Goal: Task Accomplishment & Management: Manage account settings

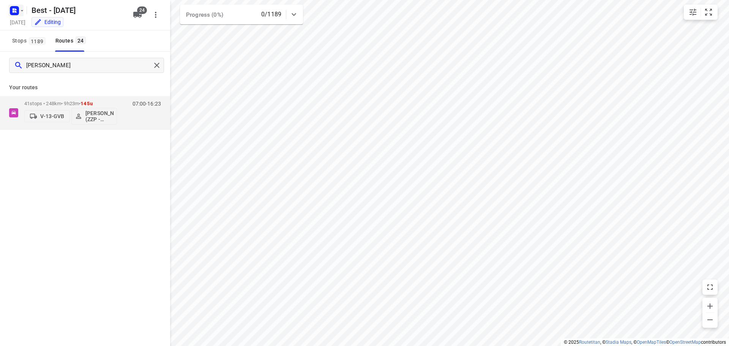
click at [12, 11] on rect "button" at bounding box center [14, 10] width 9 height 9
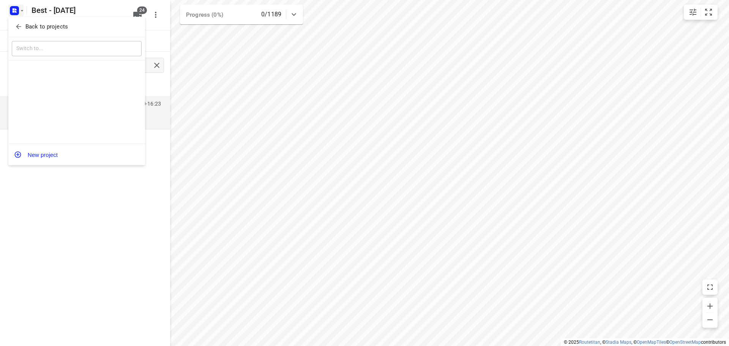
click at [25, 33] on div "Back to projects" at bounding box center [76, 27] width 137 height 21
click at [33, 20] on div "Back to projects" at bounding box center [76, 27] width 137 height 21
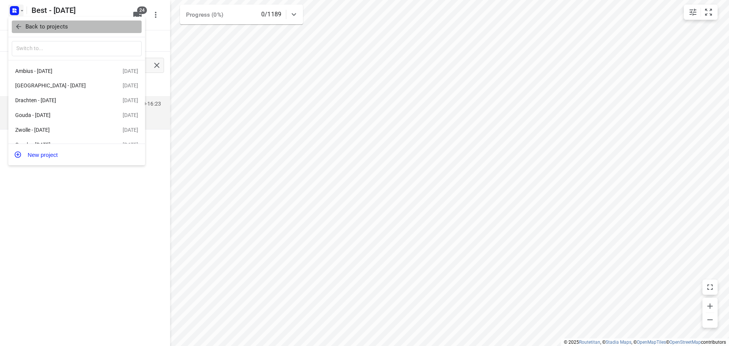
click at [73, 31] on span "Back to projects" at bounding box center [77, 26] width 124 height 9
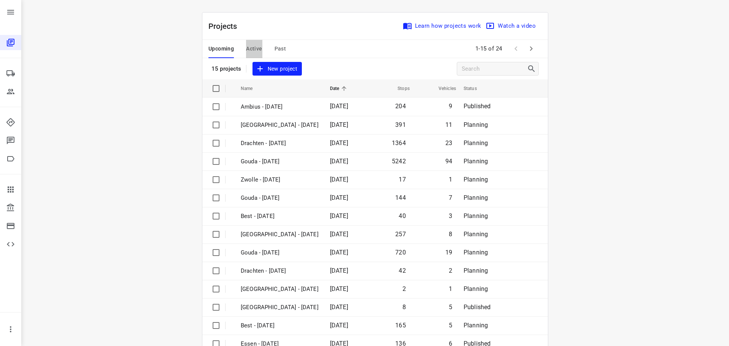
click at [257, 49] on span "Active" at bounding box center [254, 48] width 16 height 9
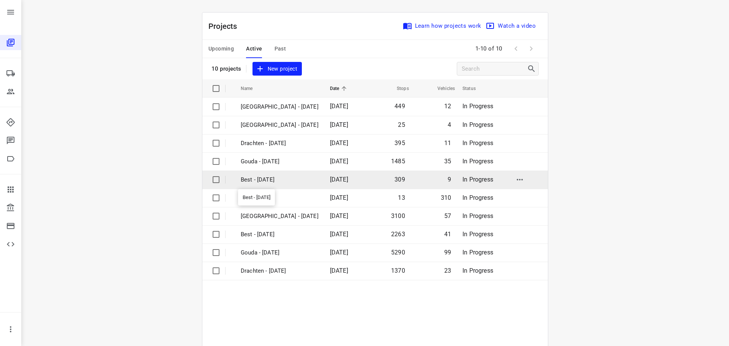
click at [276, 181] on p "Best - [DATE]" at bounding box center [280, 179] width 78 height 9
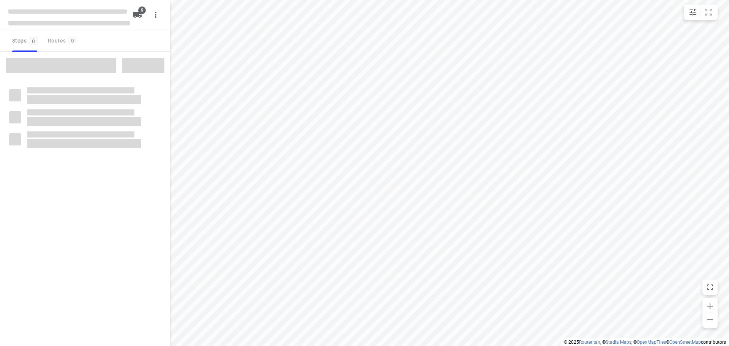
checkbox input "true"
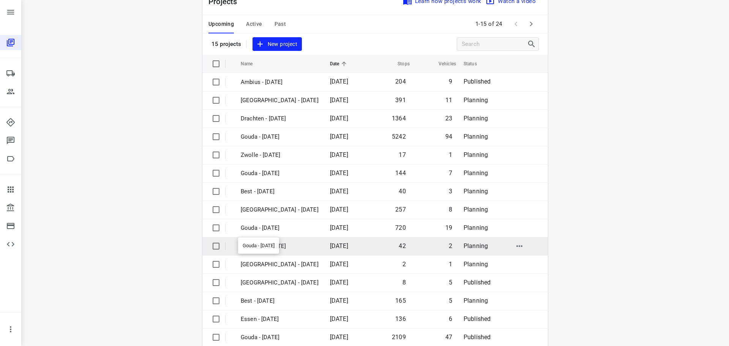
scroll to position [38, 0]
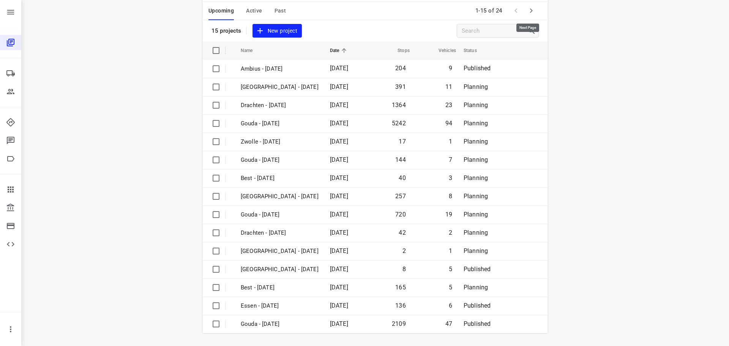
click at [524, 10] on button "button" at bounding box center [531, 10] width 15 height 15
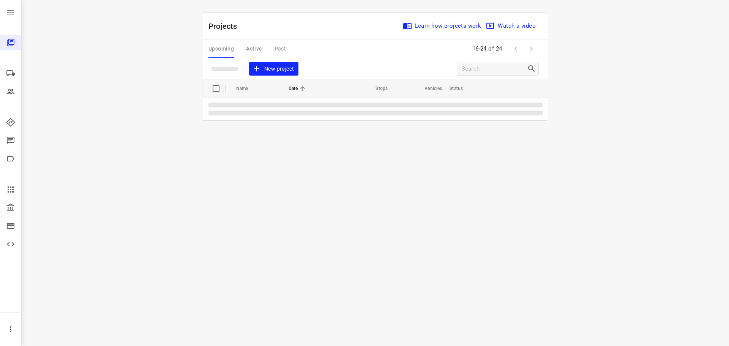
scroll to position [0, 0]
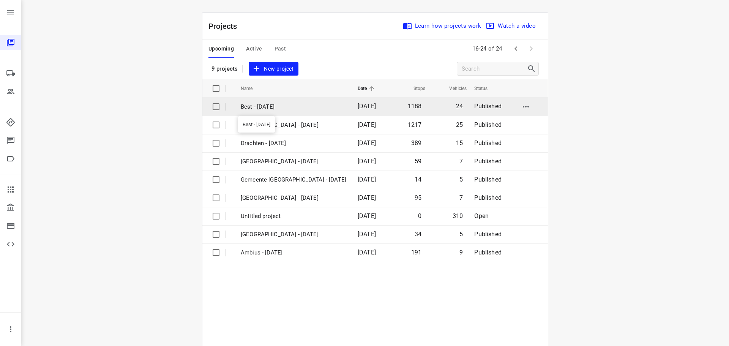
click at [253, 107] on p "Best - [DATE]" at bounding box center [294, 107] width 106 height 9
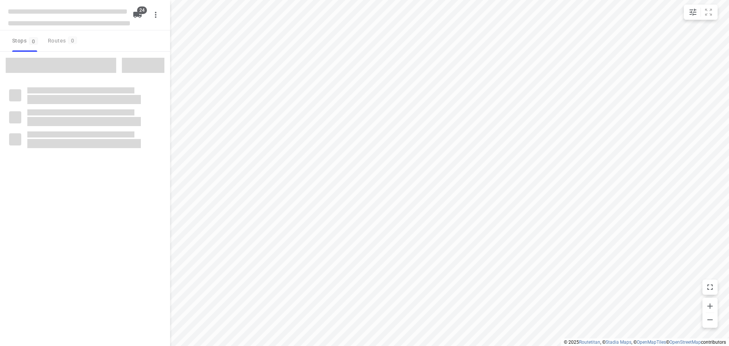
checkbox input "true"
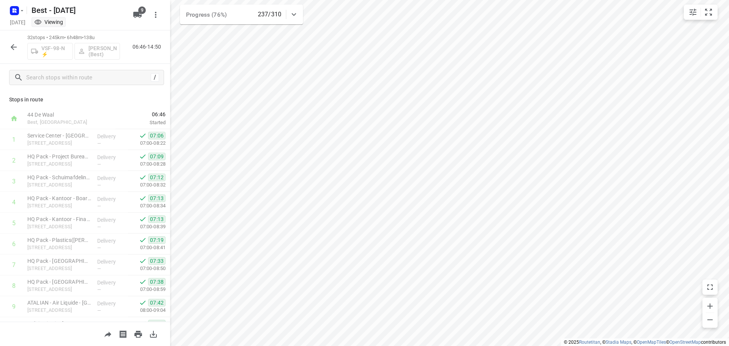
scroll to position [497, 0]
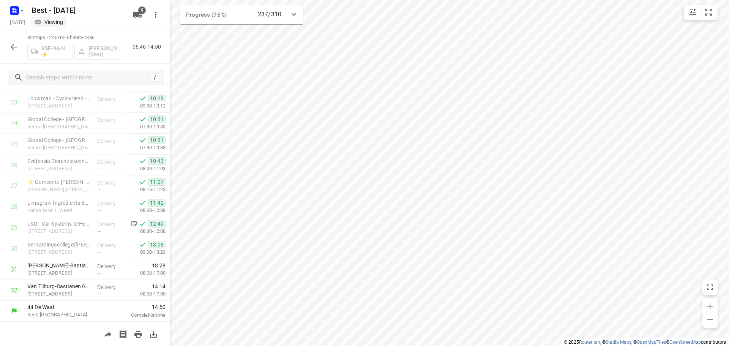
click at [13, 48] on icon "button" at bounding box center [13, 47] width 9 height 9
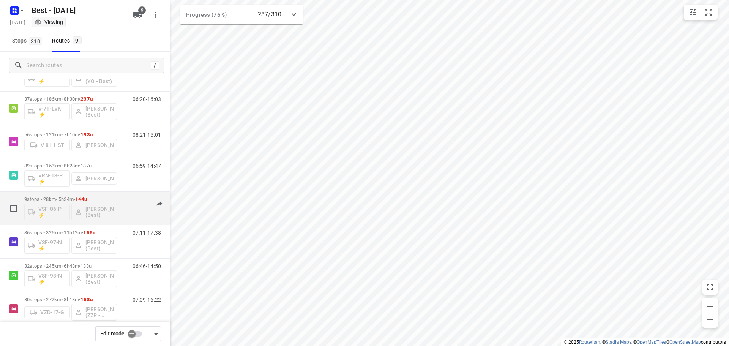
scroll to position [83, 0]
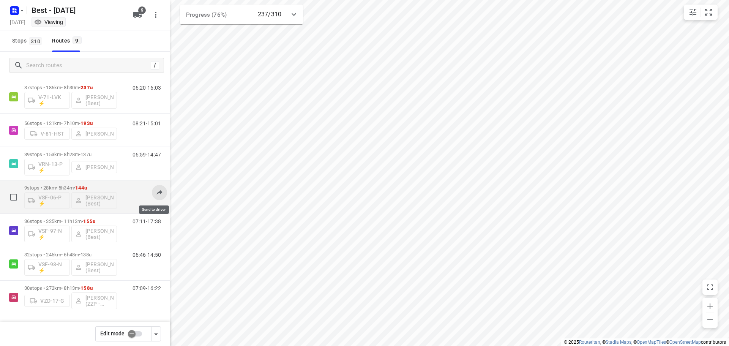
click at [156, 193] on icon at bounding box center [160, 192] width 8 height 8
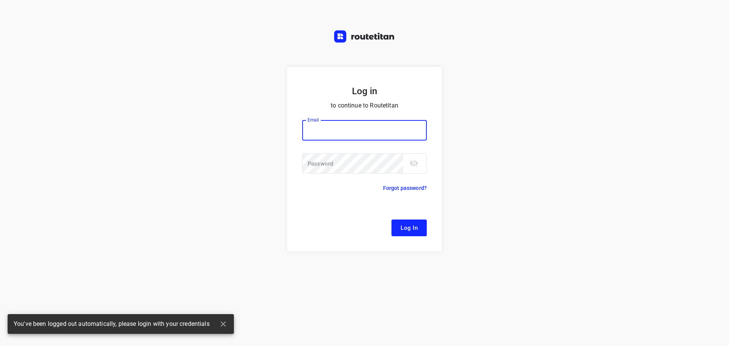
type input "remco@fruitopjewerk.nl"
click at [398, 227] on button "Log In" at bounding box center [408, 227] width 35 height 17
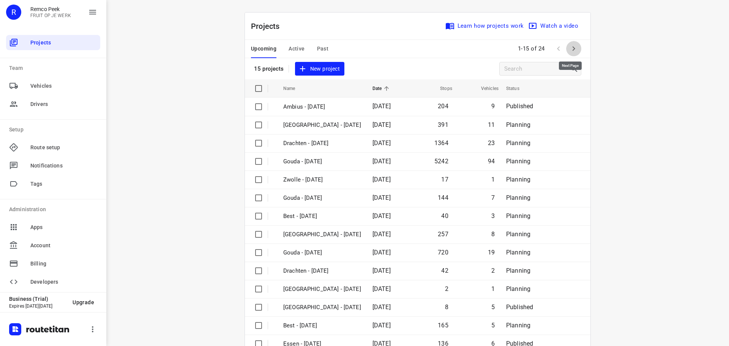
click at [567, 43] on button "button" at bounding box center [573, 48] width 15 height 15
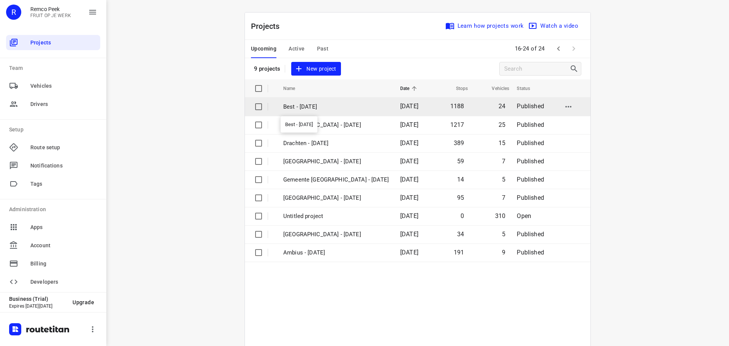
click at [331, 108] on p "Best - [DATE]" at bounding box center [336, 107] width 106 height 9
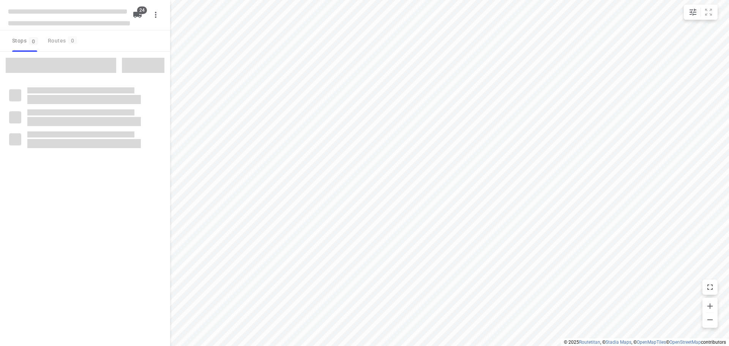
checkbox input "true"
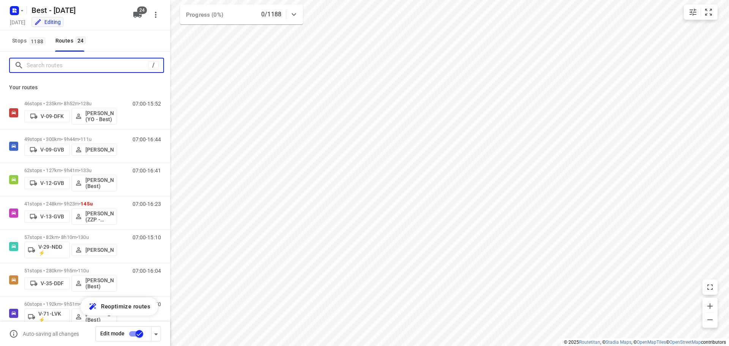
click at [95, 68] on input "Search routes" at bounding box center [88, 66] width 122 height 12
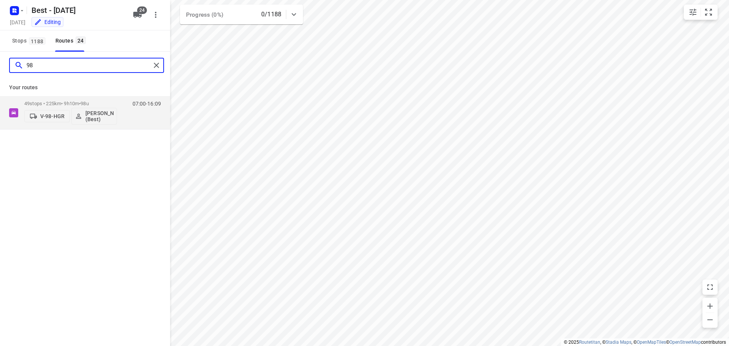
click at [150, 69] on input "98" at bounding box center [89, 66] width 124 height 12
type input "98"
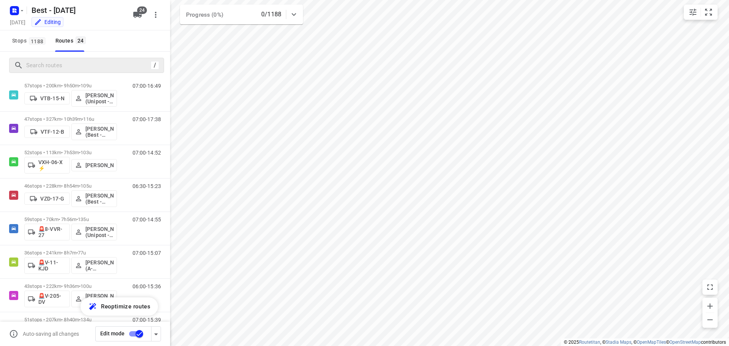
scroll to position [584, 0]
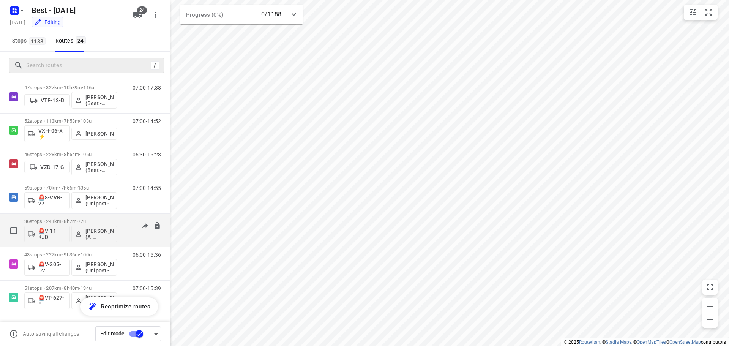
click at [75, 217] on div "36 stops • 241km • 8h7m • 77u 🚨V-11-KJD Souliman Aoussar (A-flexibleservice - B…" at bounding box center [70, 231] width 93 height 32
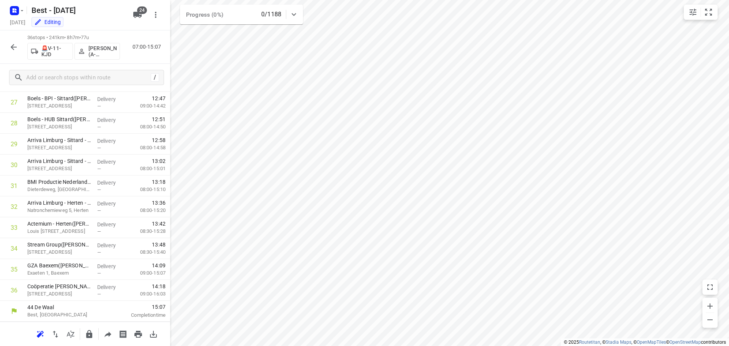
scroll to position [0, 0]
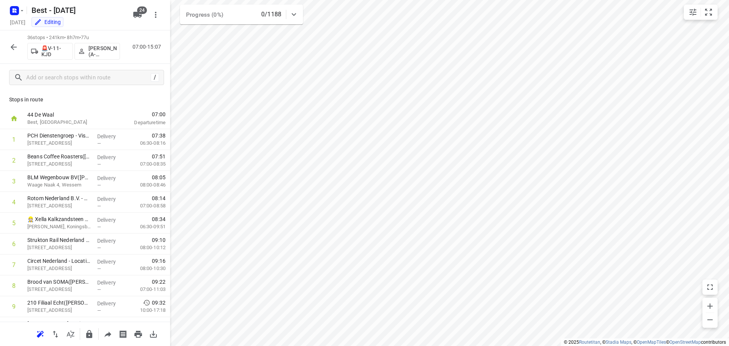
click at [13, 47] on icon "button" at bounding box center [13, 47] width 9 height 9
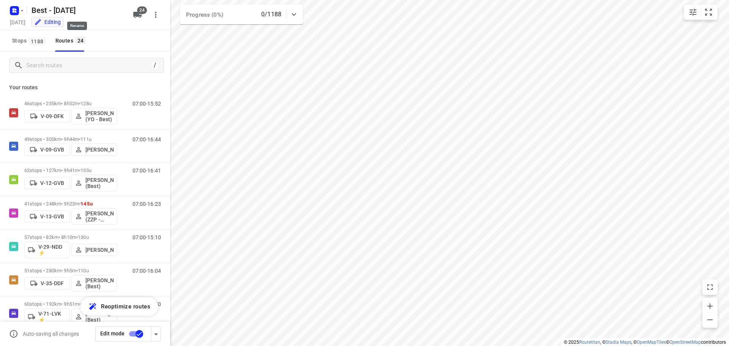
click at [26, 11] on div "Best - [DATE]" at bounding box center [68, 10] width 122 height 14
click at [22, 16] on button "button" at bounding box center [15, 11] width 15 height 12
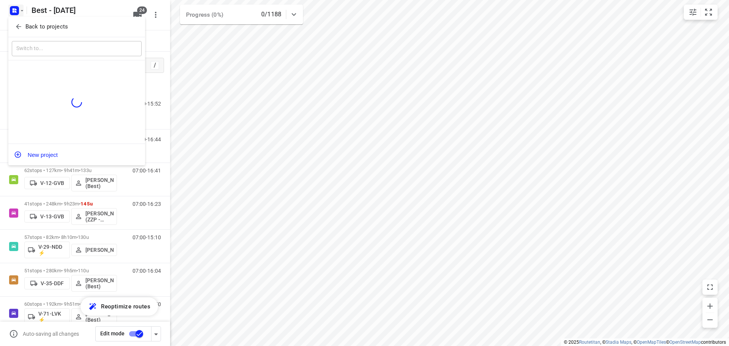
click at [37, 37] on div "​" at bounding box center [76, 49] width 137 height 24
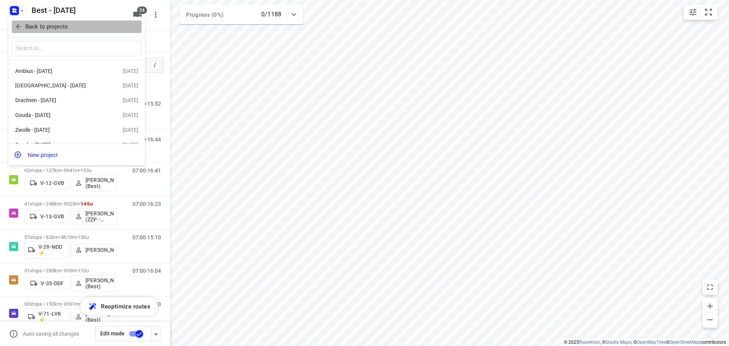
click at [43, 30] on p "Back to projects" at bounding box center [46, 26] width 43 height 9
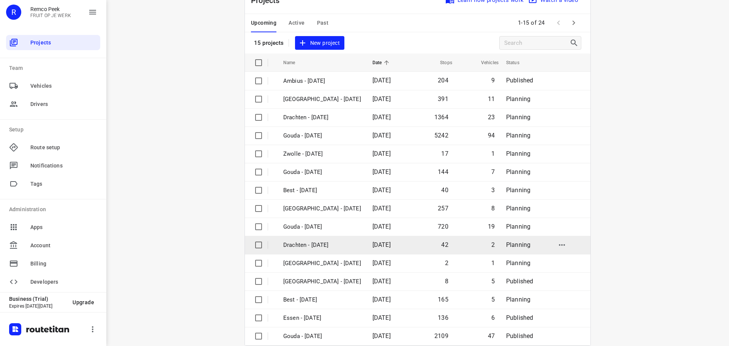
scroll to position [38, 0]
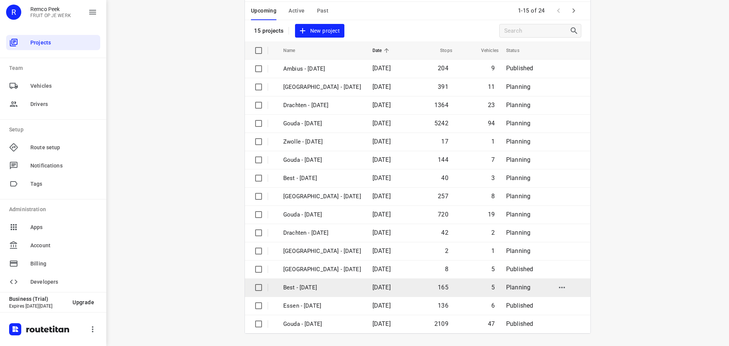
click at [306, 289] on p "Best - [DATE]" at bounding box center [322, 287] width 78 height 9
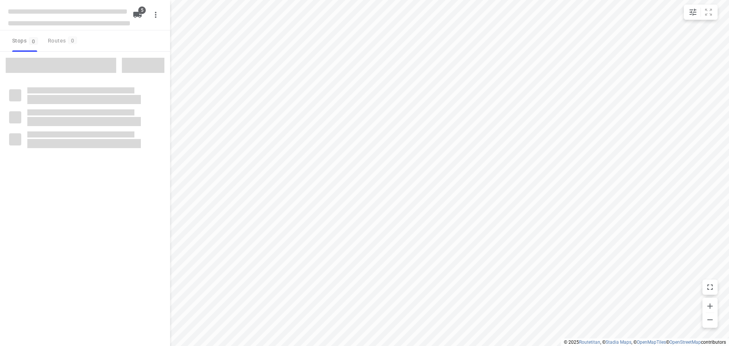
checkbox input "true"
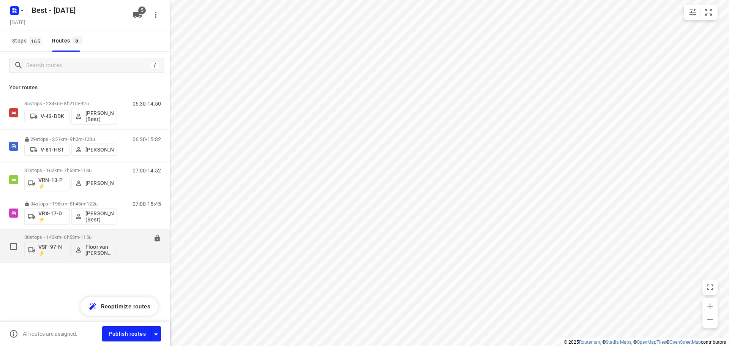
click at [79, 237] on p "30 stops • 140km • 6h52m • 115u" at bounding box center [70, 237] width 93 height 6
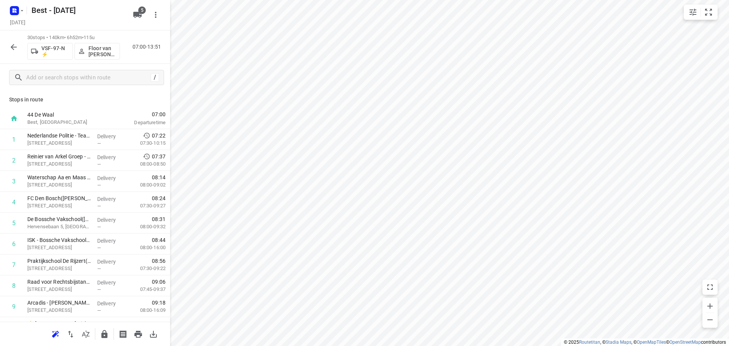
click at [3, 45] on div "30 stops • 140km • 6h52m • 115u VSF-97-N ⚡ Floor van Donzel (Best) 07:00-13:51" at bounding box center [85, 46] width 170 height 33
click at [9, 47] on icon "button" at bounding box center [13, 47] width 9 height 9
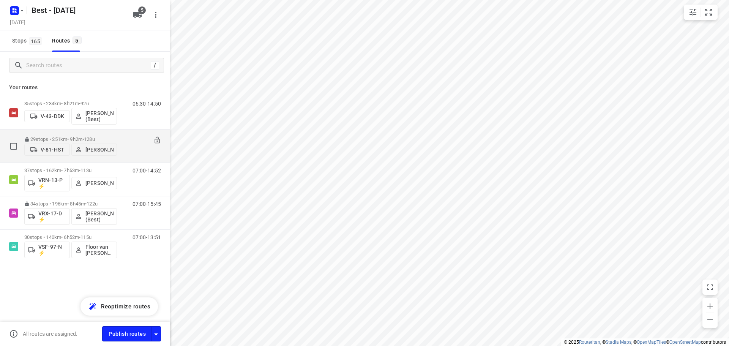
click at [85, 134] on div "29 stops • 251km • 9h2m • 128u V-81-HST Andy De Vreede" at bounding box center [70, 146] width 93 height 27
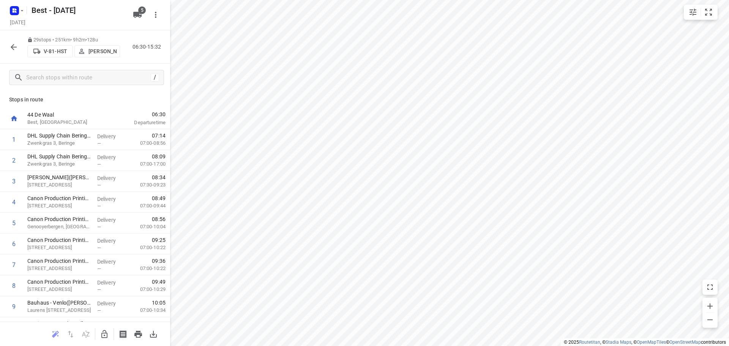
click at [17, 47] on icon "button" at bounding box center [13, 47] width 9 height 9
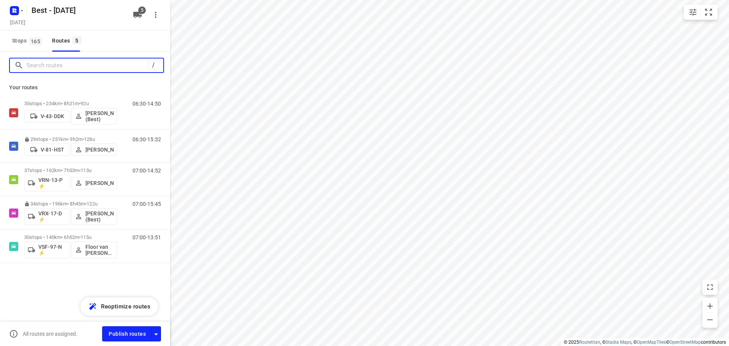
click at [79, 60] on input "Search routes" at bounding box center [88, 66] width 122 height 12
click at [158, 327] on button "button" at bounding box center [156, 333] width 10 height 15
click at [158, 330] on icon "button" at bounding box center [156, 334] width 9 height 9
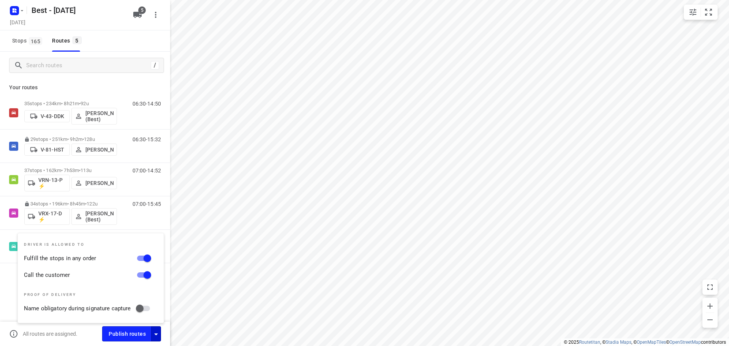
click at [130, 80] on div "Your routes 35 stops • 234km • 8h21m • 92u V-43-DDK Mustafa Omar (Best) 06:30-1…" at bounding box center [85, 197] width 170 height 237
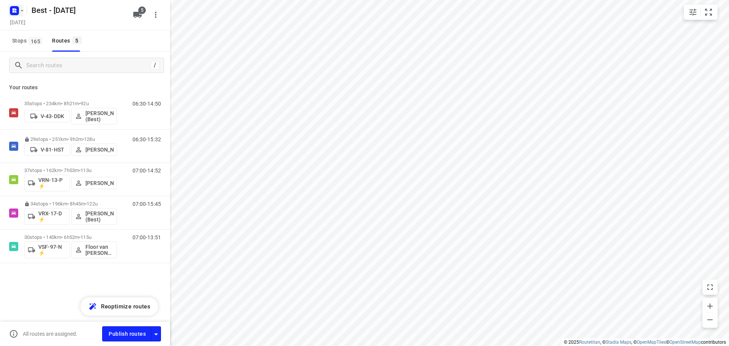
click at [21, 12] on icon "button" at bounding box center [22, 11] width 6 height 6
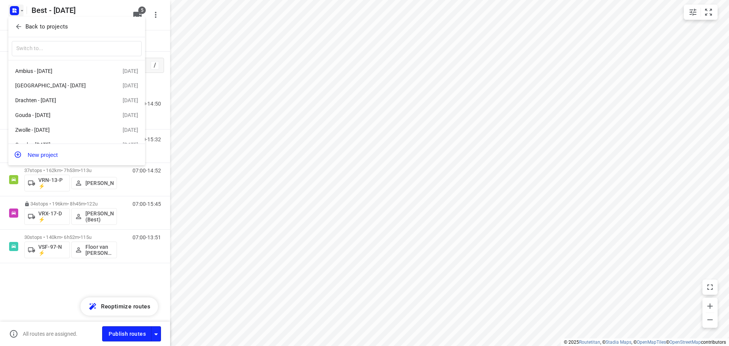
click at [287, 11] on div at bounding box center [364, 173] width 729 height 346
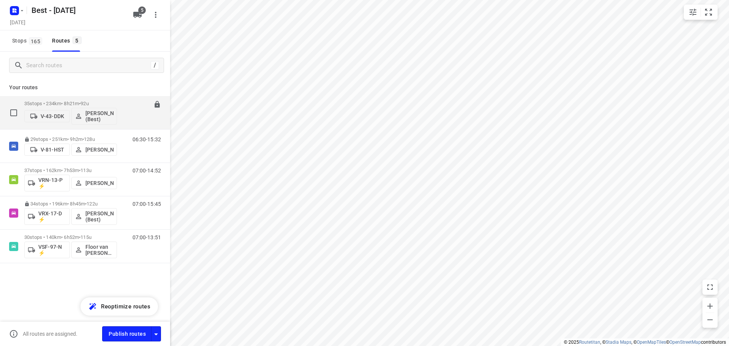
click at [78, 105] on p "35 stops • 234km • 8h21m • 92u" at bounding box center [70, 104] width 93 height 6
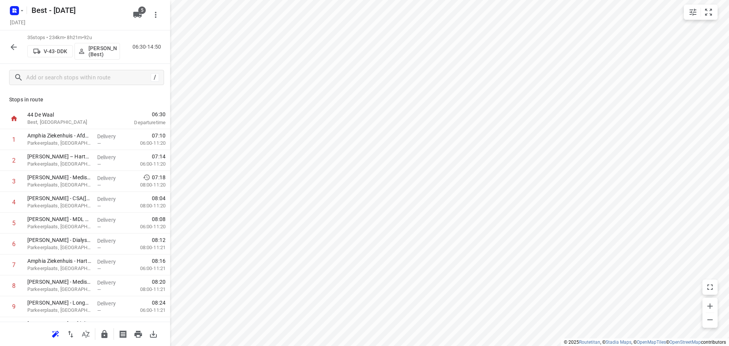
click at [17, 51] on icon "button" at bounding box center [13, 47] width 9 height 9
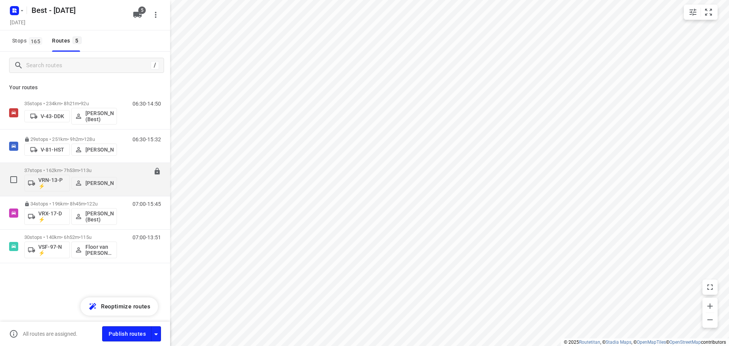
click at [68, 168] on p "37 stops • 162km • 7h53m • 113u" at bounding box center [70, 170] width 93 height 6
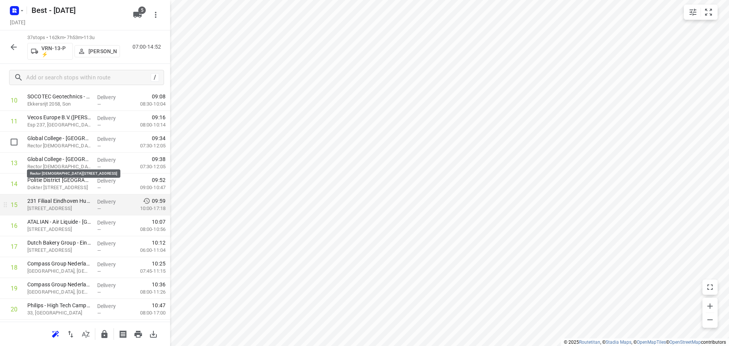
scroll to position [228, 0]
click at [2, 43] on div "37 stops • 162km • 7h53m • 113u VRN-13-P ⚡ Daniëlle Belmer 07:00-14:52" at bounding box center [85, 46] width 170 height 33
click at [19, 46] on button "button" at bounding box center [13, 46] width 15 height 15
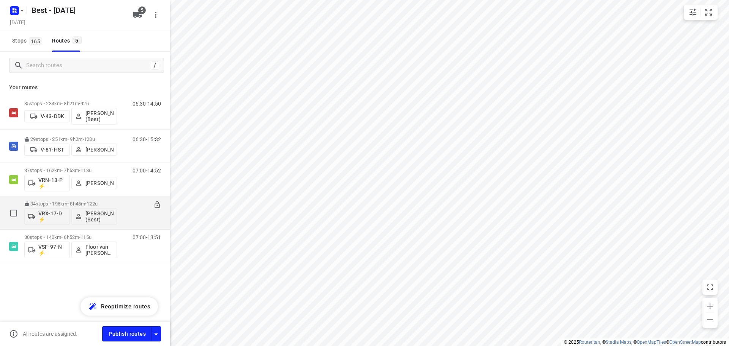
click at [70, 202] on p "34 stops • 196km • 8h45m • 122u" at bounding box center [70, 204] width 93 height 6
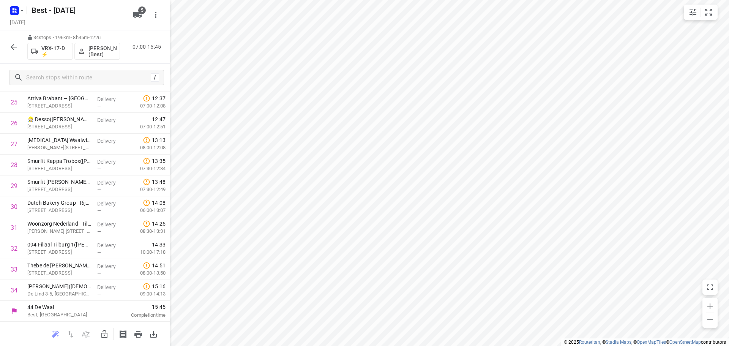
scroll to position [0, 0]
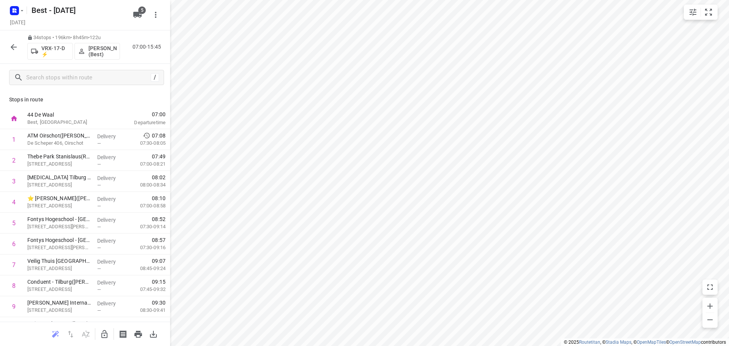
click at [17, 43] on icon "button" at bounding box center [13, 47] width 9 height 9
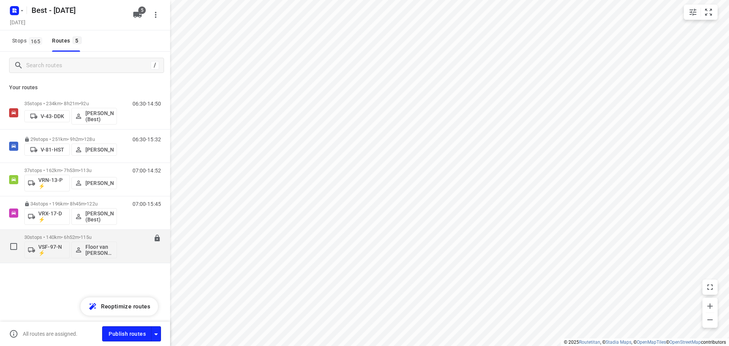
click at [93, 251] on p "Floor van Donzel (Best)" at bounding box center [99, 250] width 28 height 12
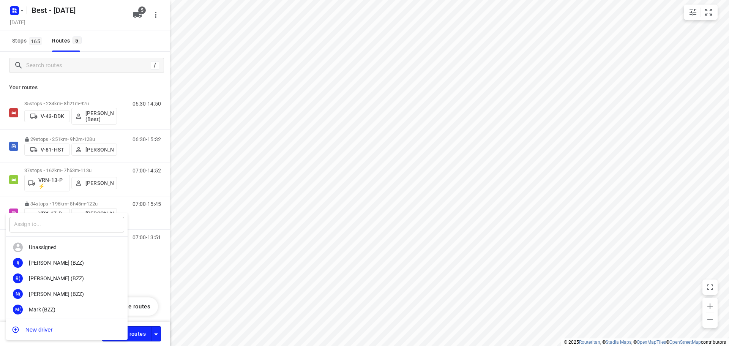
click at [90, 226] on input "text" at bounding box center [66, 225] width 115 height 16
type input "rik"
click at [64, 275] on div "Rik de Kok (YO - Best)" at bounding box center [69, 278] width 80 height 6
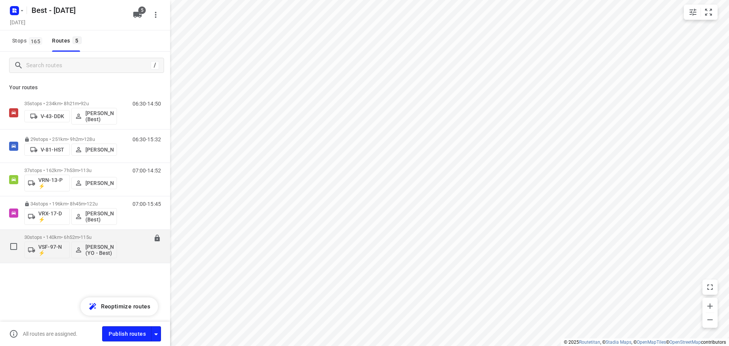
click at [96, 242] on button "[PERSON_NAME] (YO - Best)" at bounding box center [94, 249] width 46 height 17
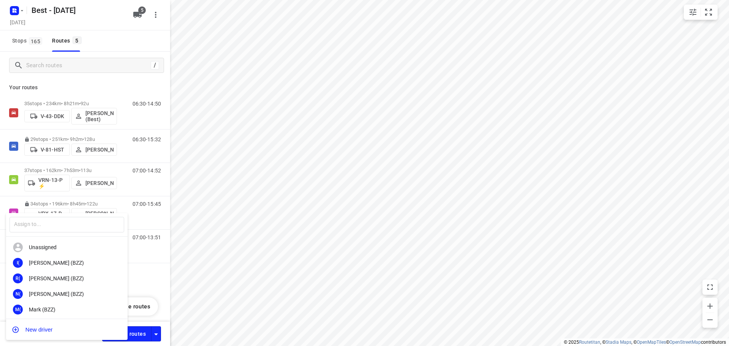
click at [125, 91] on div at bounding box center [364, 173] width 729 height 346
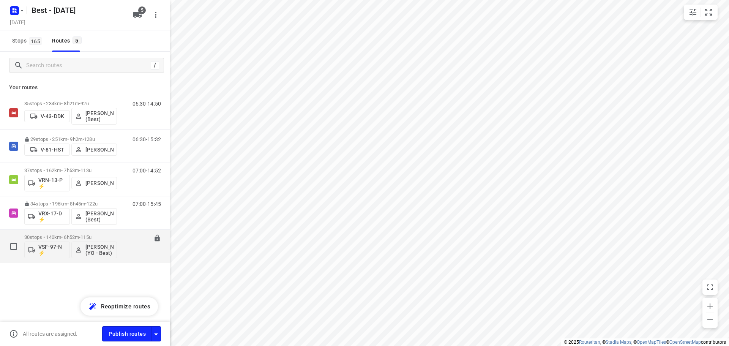
click at [67, 237] on p "30 stops • 140km • 6h52m • 115u" at bounding box center [70, 237] width 93 height 6
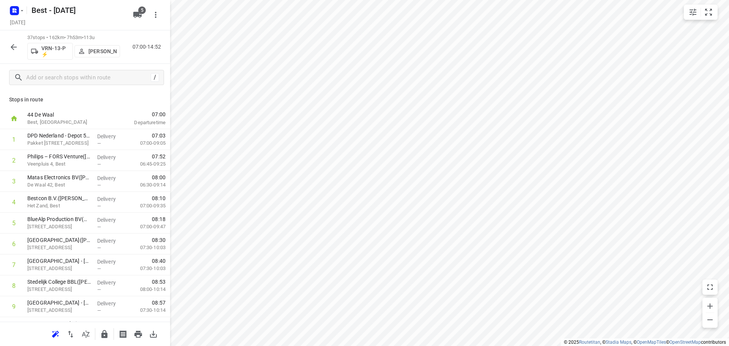
click at [7, 46] on button "button" at bounding box center [13, 46] width 15 height 15
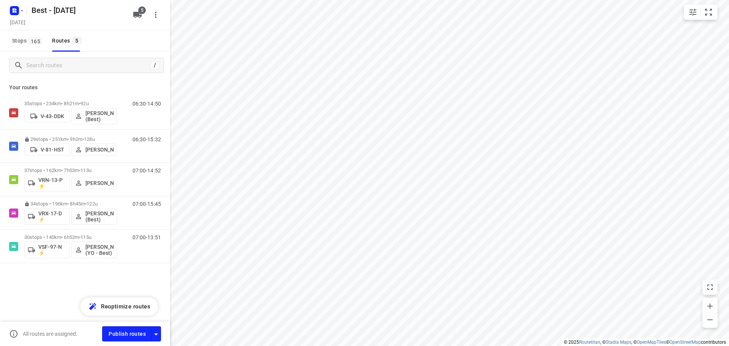
click at [162, 336] on div "Publish routes" at bounding box center [136, 333] width 68 height 15
click at [158, 334] on icon "button" at bounding box center [156, 334] width 9 height 9
click at [73, 67] on input "Search routes" at bounding box center [88, 66] width 122 height 12
click at [156, 334] on icon "button" at bounding box center [156, 334] width 4 height 2
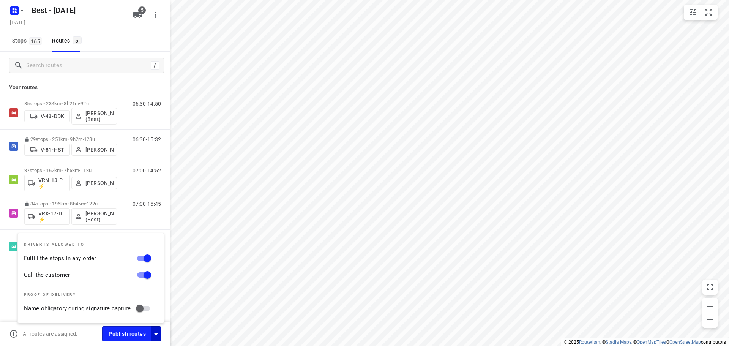
click at [129, 86] on p "Your routes" at bounding box center [85, 88] width 152 height 8
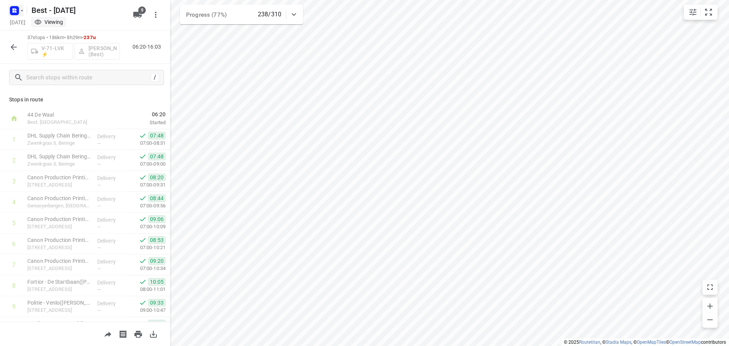
scroll to position [190, 0]
click at [11, 7] on rect "button" at bounding box center [14, 10] width 9 height 9
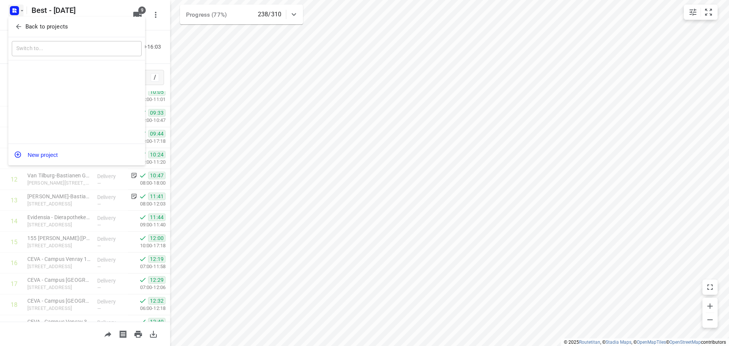
click at [18, 33] on div "Back to projects" at bounding box center [76, 27] width 137 height 21
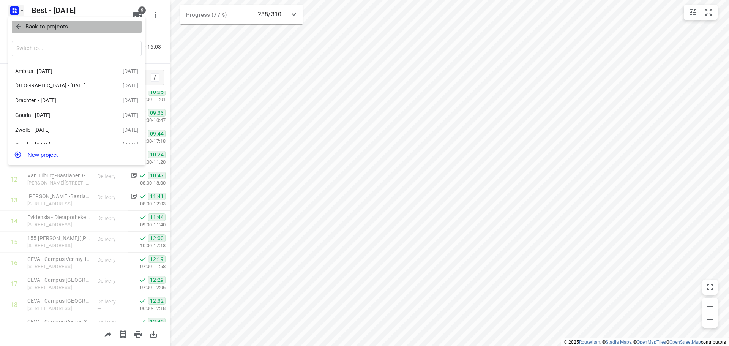
click at [22, 29] on icon "button" at bounding box center [19, 27] width 8 height 8
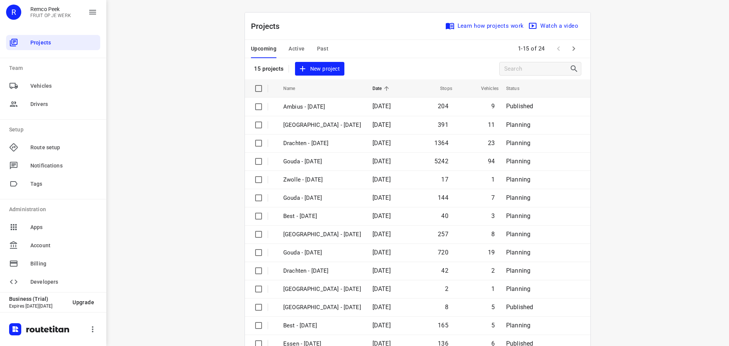
click at [331, 52] on div "Upcoming Active Past" at bounding box center [296, 49] width 90 height 18
click at [289, 47] on span "Active" at bounding box center [297, 48] width 16 height 9
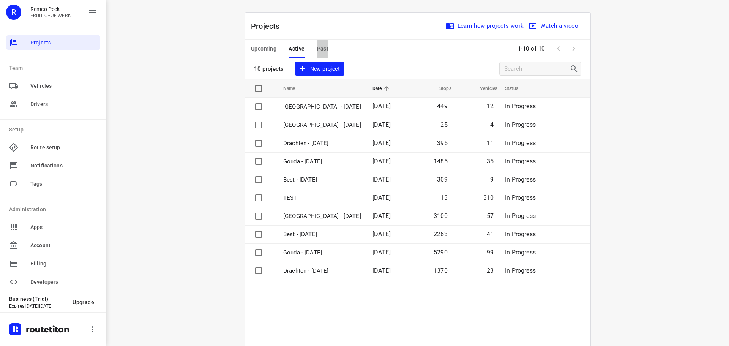
click at [323, 43] on button "Past" at bounding box center [323, 49] width 12 height 18
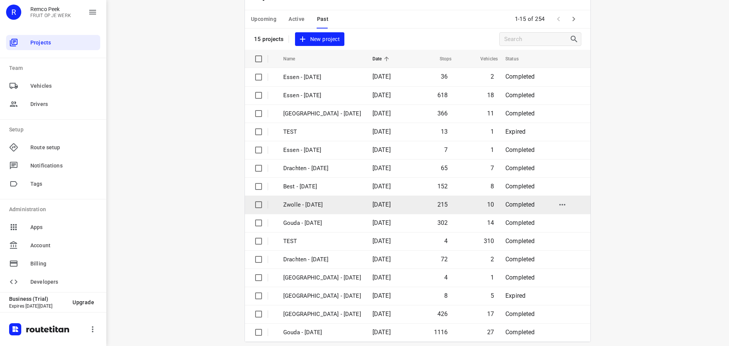
scroll to position [38, 0]
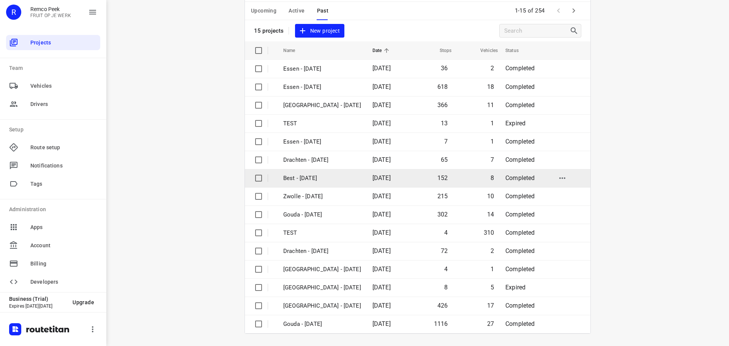
click at [319, 172] on td "Best - [DATE]" at bounding box center [321, 178] width 91 height 18
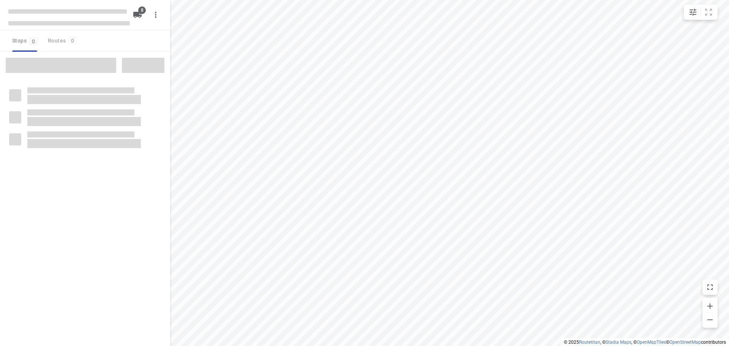
checkbox input "true"
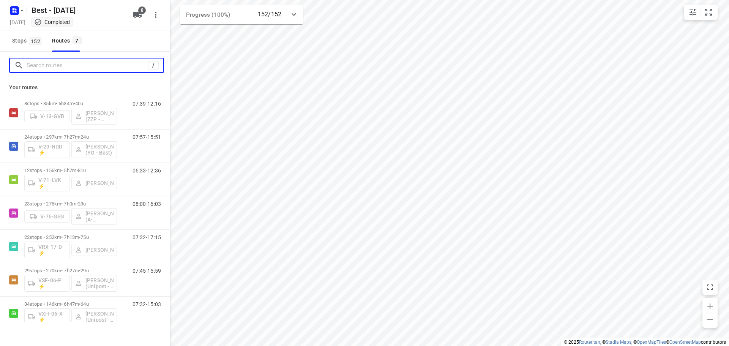
click at [60, 66] on input "Search routes" at bounding box center [88, 66] width 122 height 12
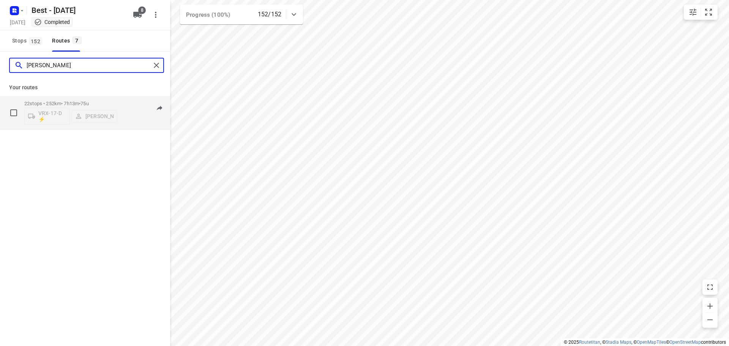
type input "andy"
click at [47, 106] on p "22 stops • 252km • 7h13m • 75u" at bounding box center [70, 104] width 93 height 6
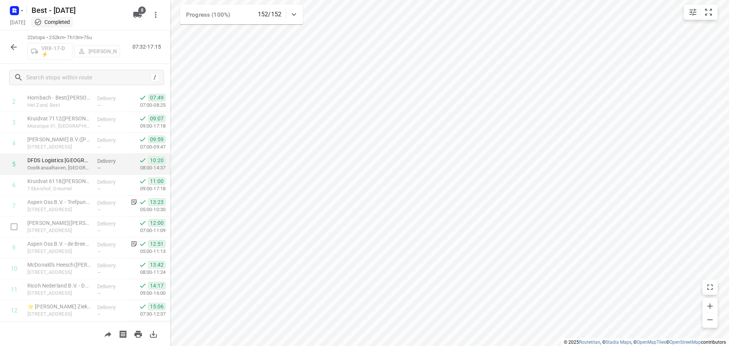
scroll to position [114, 0]
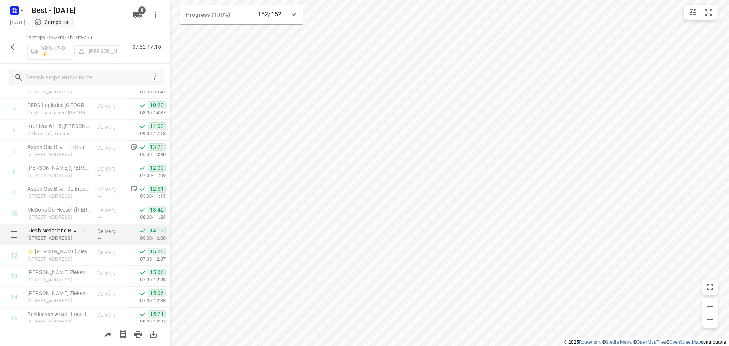
click at [94, 236] on div "Delivery —" at bounding box center [111, 234] width 34 height 21
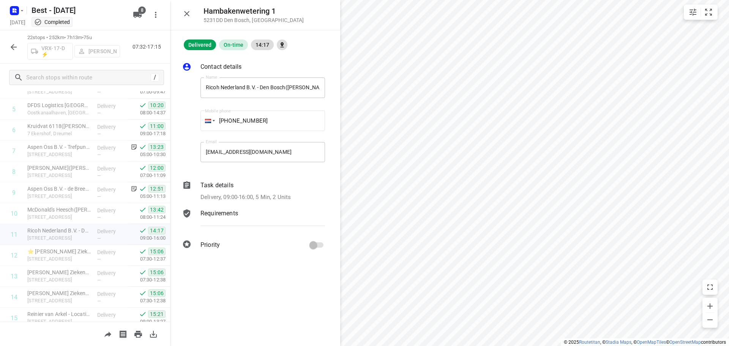
click at [275, 191] on div "Task details Delivery, 09:00-16:00, 5 Min, 2 Units" at bounding box center [263, 191] width 128 height 24
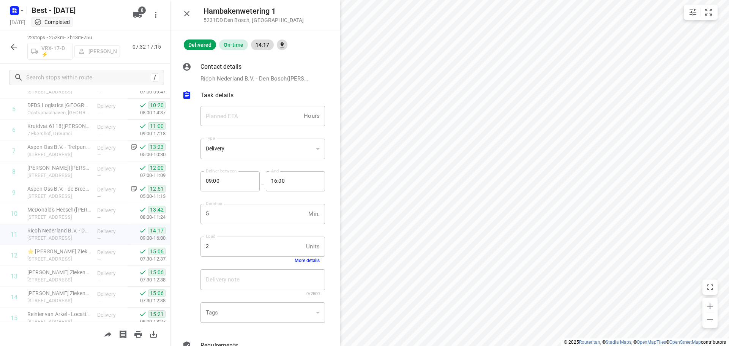
click at [297, 259] on button "More details" at bounding box center [307, 260] width 25 height 5
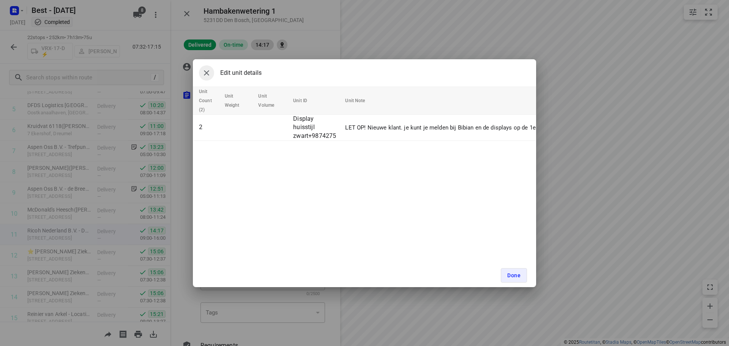
click at [207, 71] on icon "button" at bounding box center [206, 72] width 9 height 9
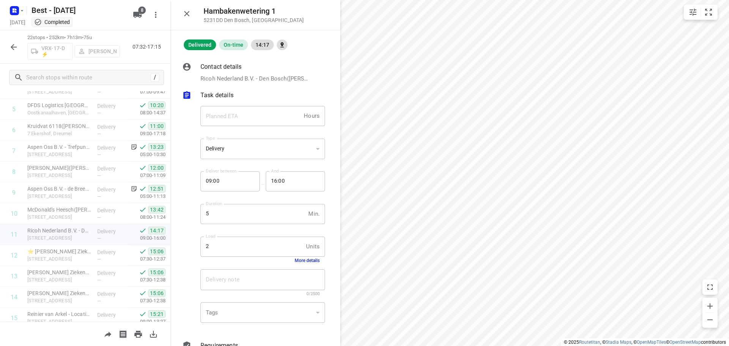
click at [195, 8] on div "Hambakenwetering 1 5231DD Den Bosch , Netherlands" at bounding box center [255, 15] width 170 height 30
click at [192, 11] on button "button" at bounding box center [186, 13] width 15 height 15
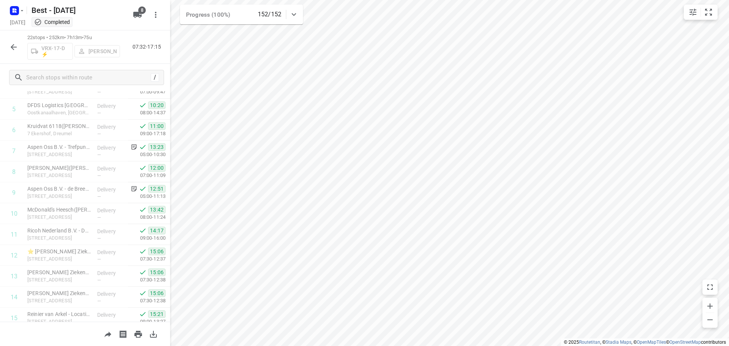
scroll to position [0, 0]
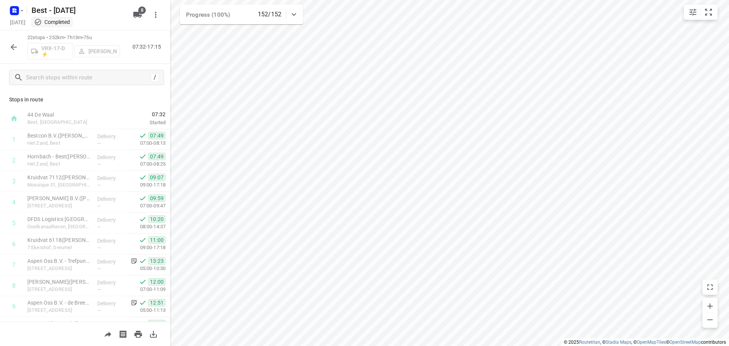
click at [13, 46] on icon "button" at bounding box center [14, 47] width 6 height 6
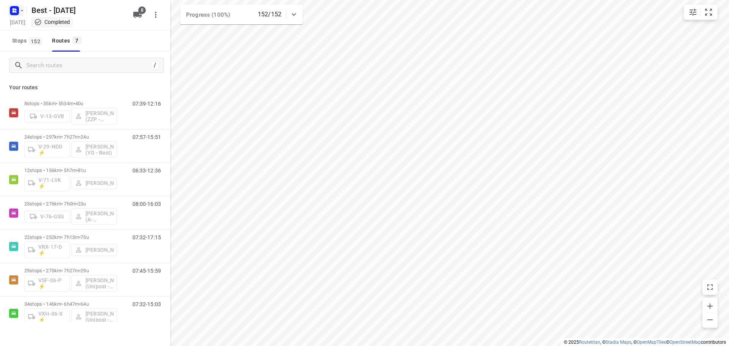
click at [14, 12] on icon "button" at bounding box center [14, 12] width 2 height 2
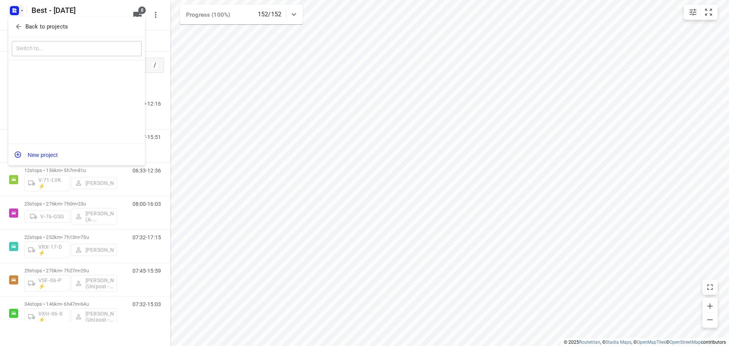
click at [17, 26] on icon "button" at bounding box center [18, 26] width 5 height 5
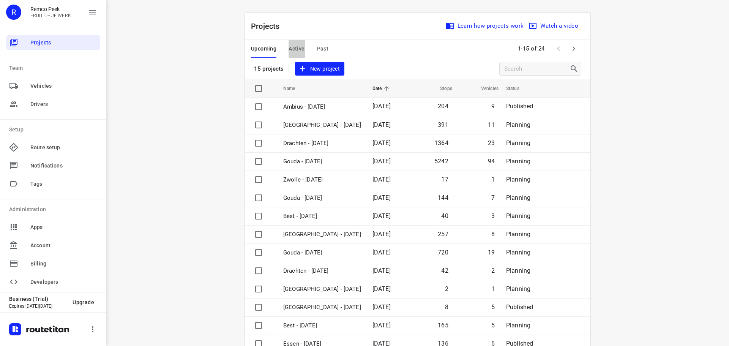
click at [292, 45] on span "Active" at bounding box center [297, 48] width 16 height 9
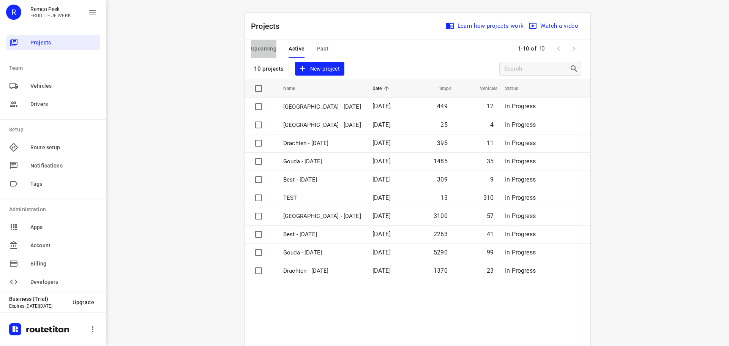
click at [260, 41] on button "Upcoming" at bounding box center [263, 49] width 25 height 18
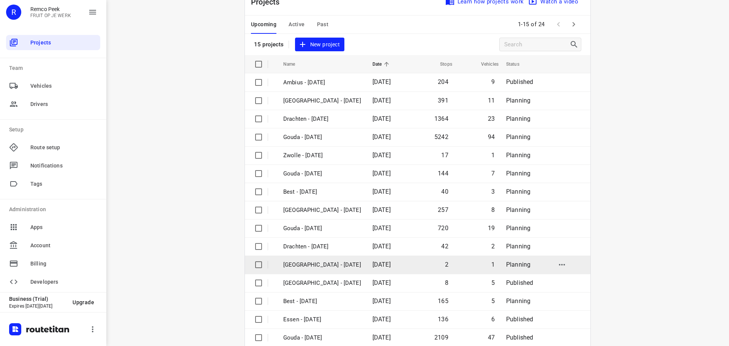
scroll to position [38, 0]
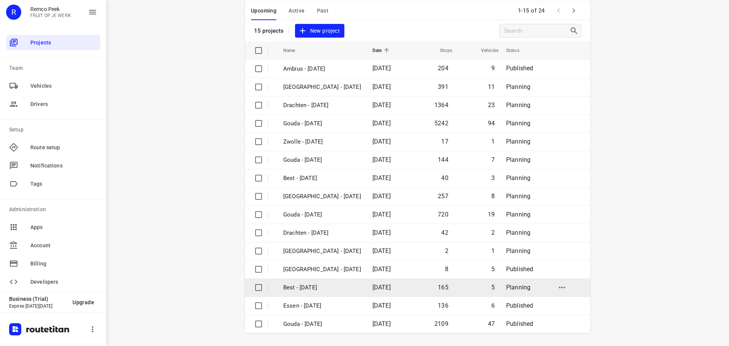
click at [336, 284] on p "Best - [DATE]" at bounding box center [322, 287] width 78 height 9
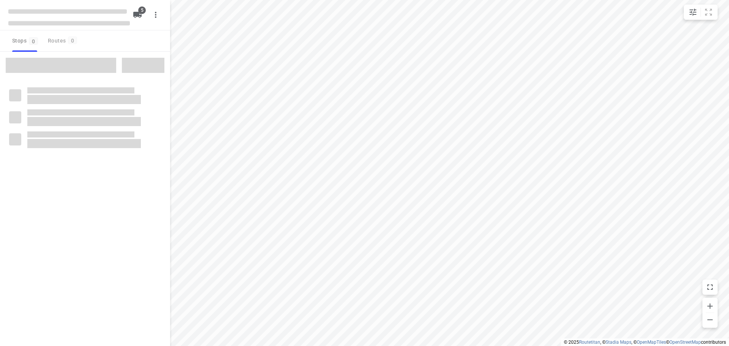
checkbox input "true"
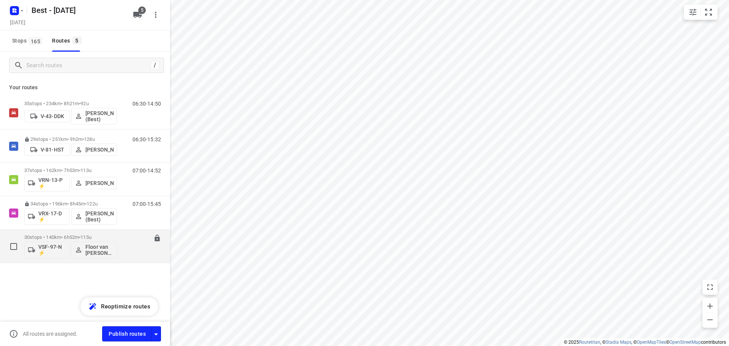
click at [66, 234] on div "30 stops • 140km • 6h52m • 115u VSF-97-N ⚡ Floor van Donzel (Best)" at bounding box center [70, 246] width 93 height 32
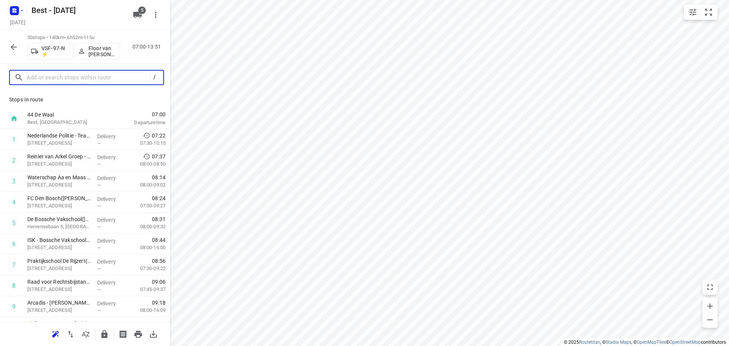
click at [81, 76] on input "text" at bounding box center [89, 78] width 124 height 12
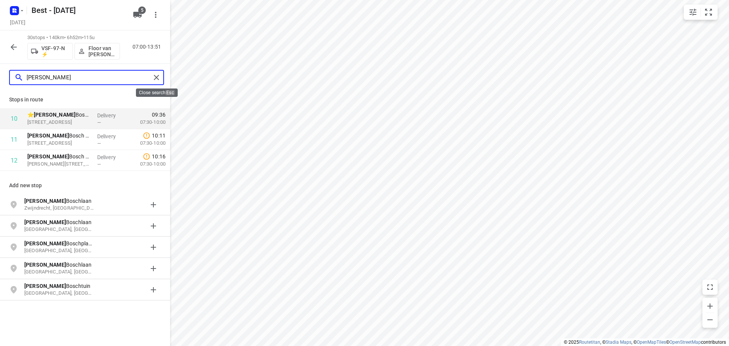
type input "jeroen"
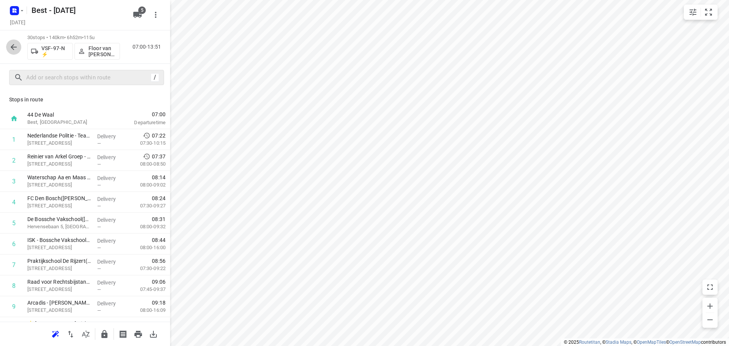
click at [14, 46] on icon "button" at bounding box center [13, 47] width 9 height 9
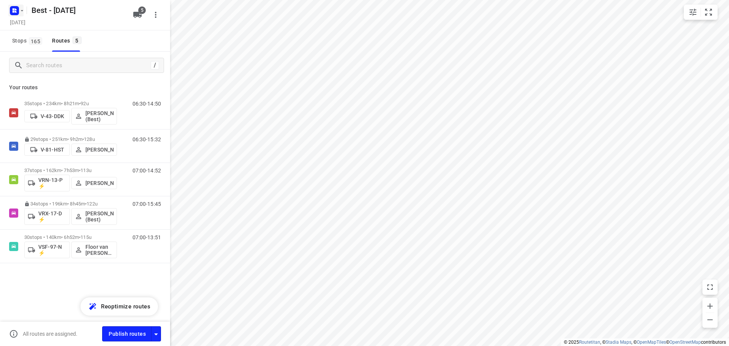
click at [16, 9] on icon "button" at bounding box center [16, 9] width 2 height 2
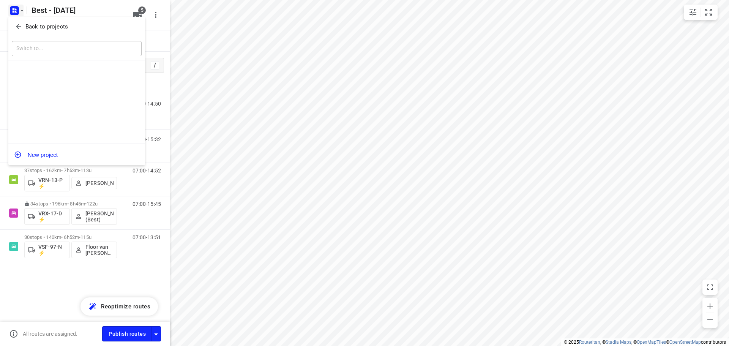
click at [24, 30] on span "Back to projects" at bounding box center [77, 26] width 124 height 9
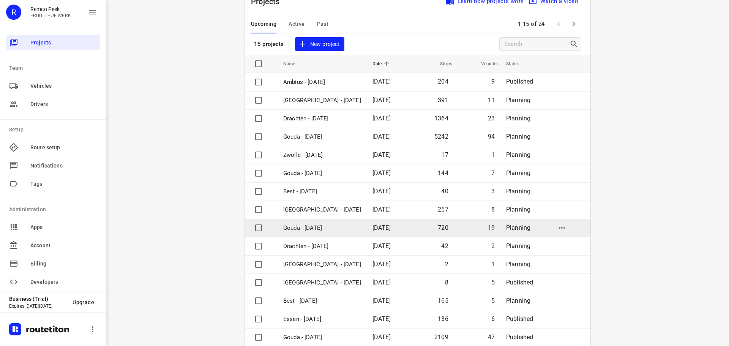
scroll to position [38, 0]
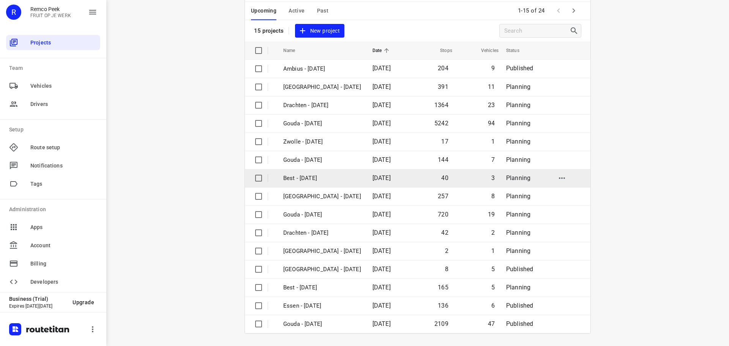
click at [326, 175] on p "Best - [DATE]" at bounding box center [322, 178] width 78 height 9
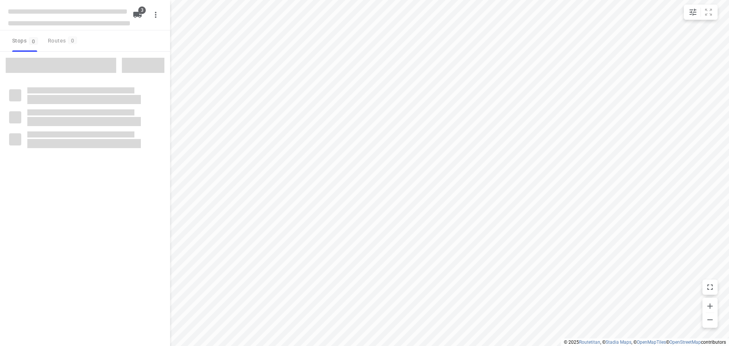
checkbox input "true"
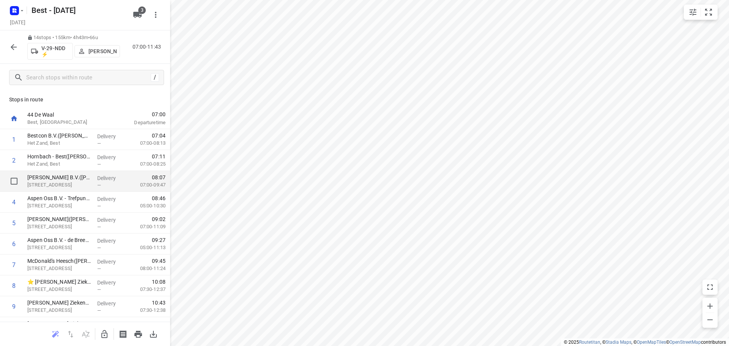
click at [86, 191] on div "Mead Johnson B.V.(Ursula van Dam) Middenkampweg 2, Nijmegen" at bounding box center [59, 181] width 70 height 21
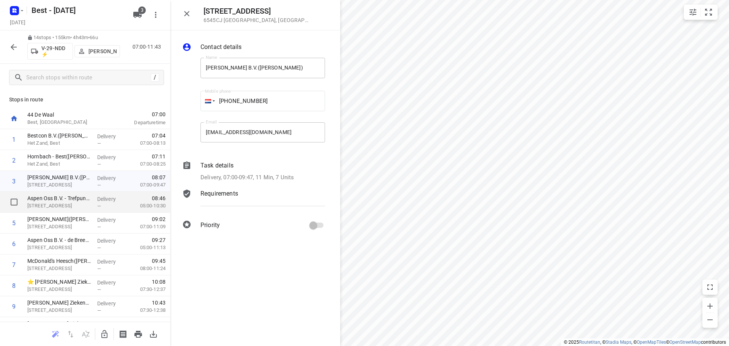
click at [82, 200] on p "Aspen Oss B.V. - Trefpunt De Geer(Rody van Elst / Rodney Hartogs/Peter Smit)" at bounding box center [59, 198] width 64 height 8
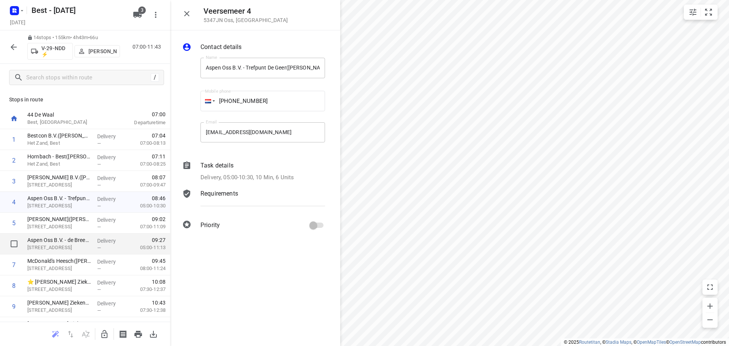
click at [75, 243] on p "Aspen Oss B.V. - de Breek (Rody van Elst / Rodney Hartogs/Peter Smit)" at bounding box center [59, 240] width 64 height 8
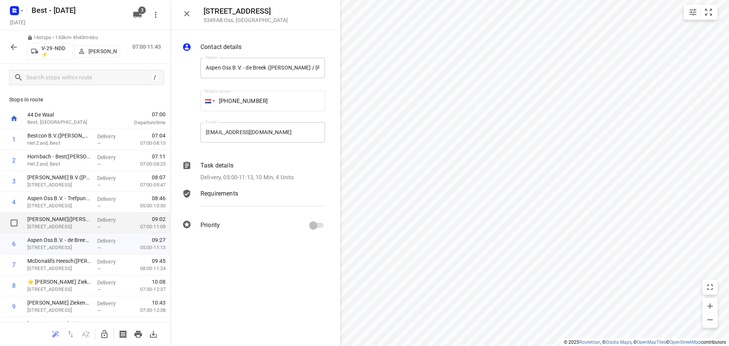
click at [79, 223] on p "Industrielaan 63, Oss" at bounding box center [59, 227] width 64 height 8
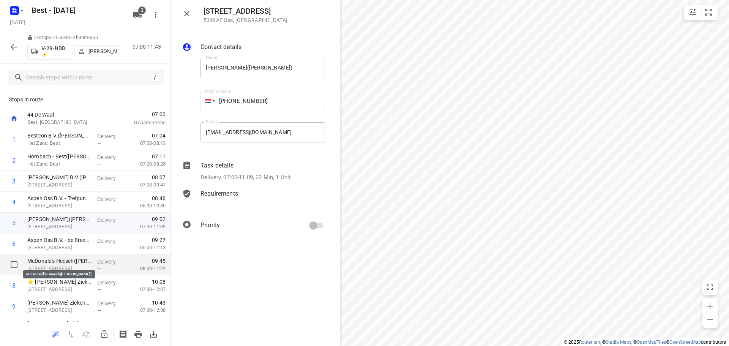
click at [66, 262] on p "McDonald's Heesch(Michael Schakel)" at bounding box center [59, 261] width 64 height 8
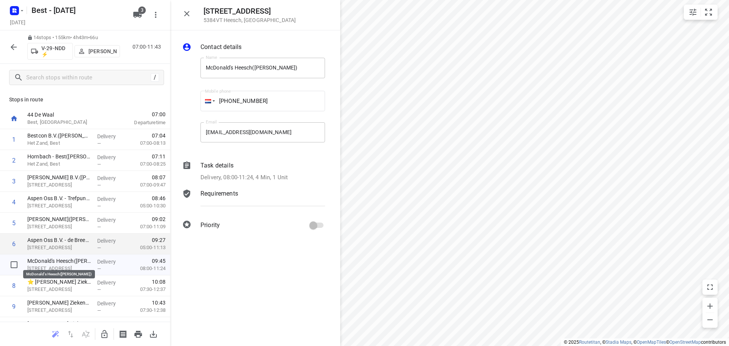
click at [72, 239] on p "Aspen Oss B.V. - de Breek (Rody van Elst / Rodney Hartogs/Peter Smit)" at bounding box center [59, 240] width 64 height 8
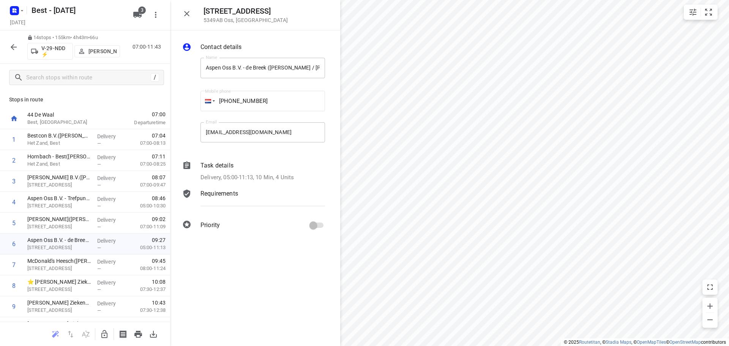
click at [284, 172] on div "Task details Delivery, 05:00-11:13, 10 Min, 4 Units" at bounding box center [263, 171] width 128 height 24
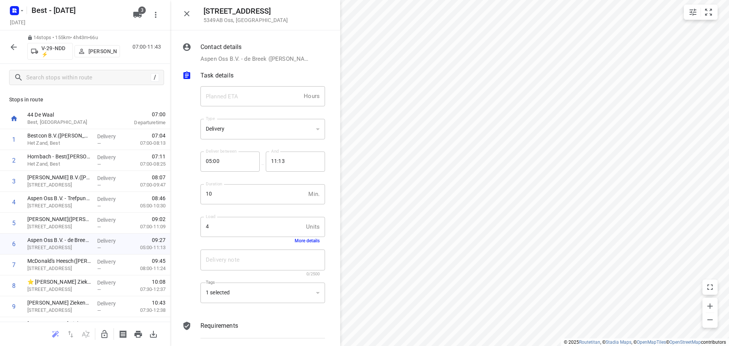
click at [183, 13] on icon "button" at bounding box center [186, 13] width 9 height 9
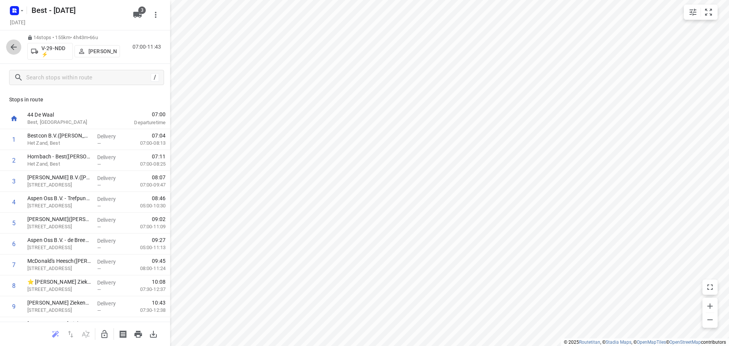
click at [9, 43] on icon "button" at bounding box center [13, 47] width 9 height 9
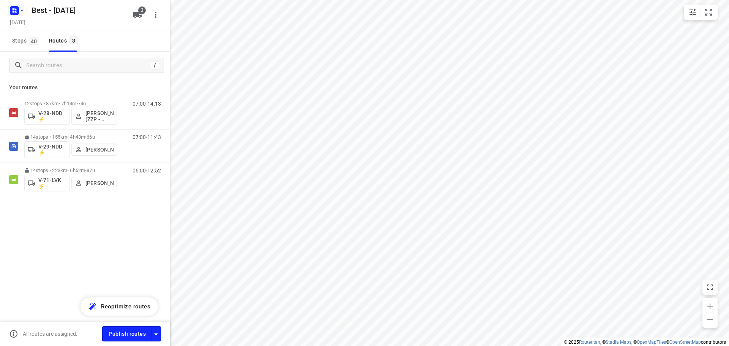
click at [21, 12] on icon "button" at bounding box center [22, 11] width 6 height 6
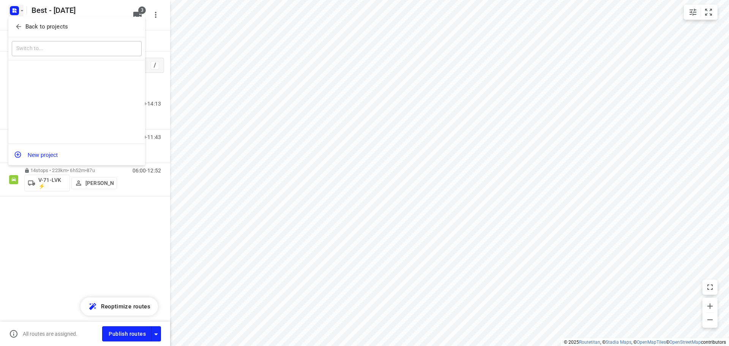
click at [24, 28] on span "Back to projects" at bounding box center [77, 26] width 124 height 9
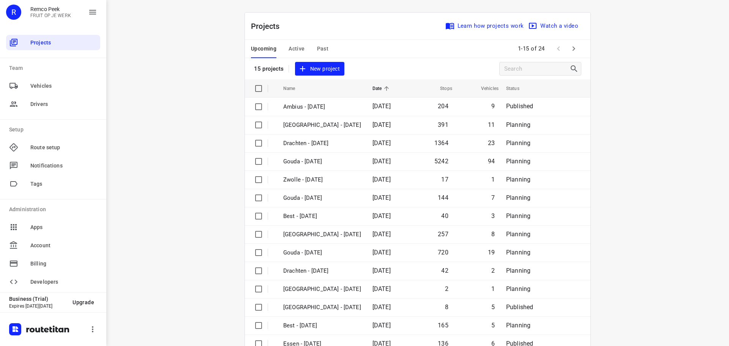
click at [303, 47] on div "Upcoming Active Past" at bounding box center [296, 49] width 90 height 18
click at [295, 46] on span "Active" at bounding box center [297, 48] width 16 height 9
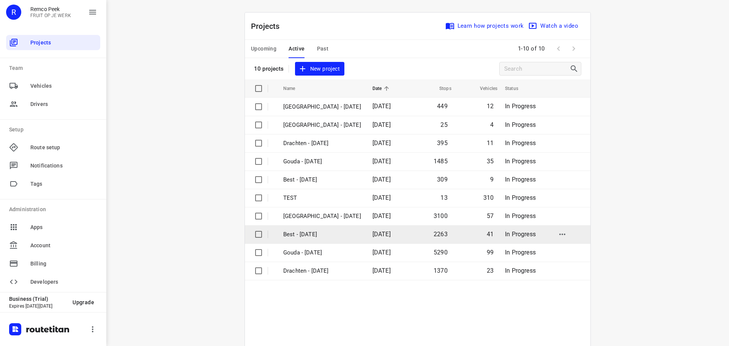
click at [318, 235] on p "Best - [DATE]" at bounding box center [322, 234] width 78 height 9
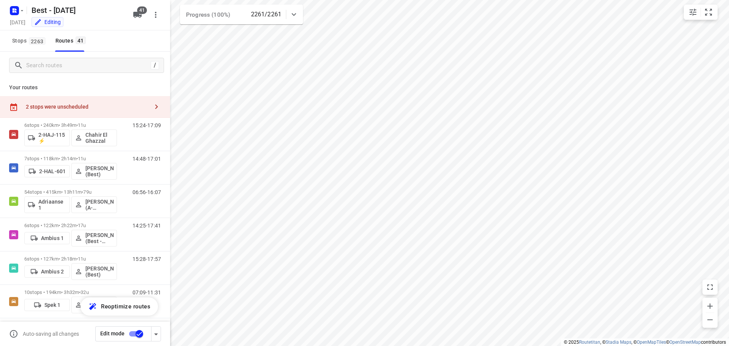
checkbox input "true"
click at [117, 66] on input "Search routes" at bounding box center [95, 66] width 137 height 12
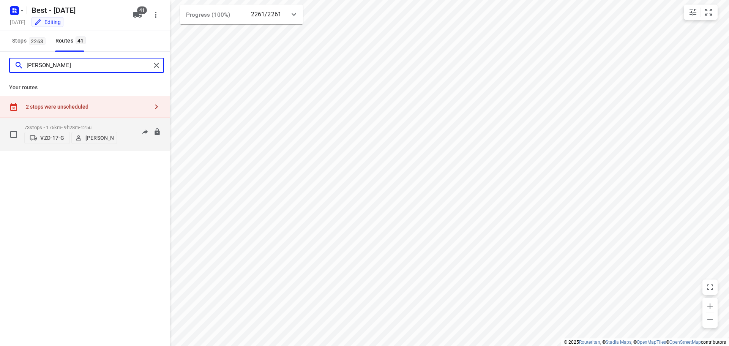
type input "lisa"
click at [61, 125] on p "73 stops • 175km • 9h28m • 125u" at bounding box center [70, 128] width 93 height 6
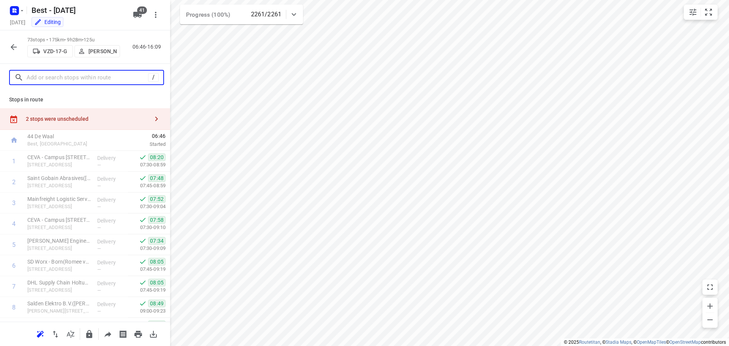
click at [71, 72] on input "text" at bounding box center [88, 78] width 122 height 12
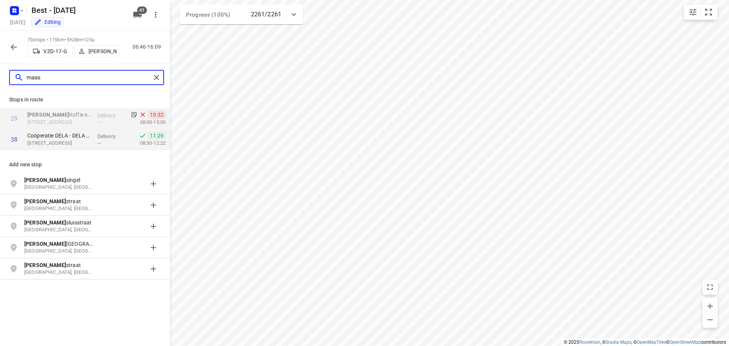
type input "maas"
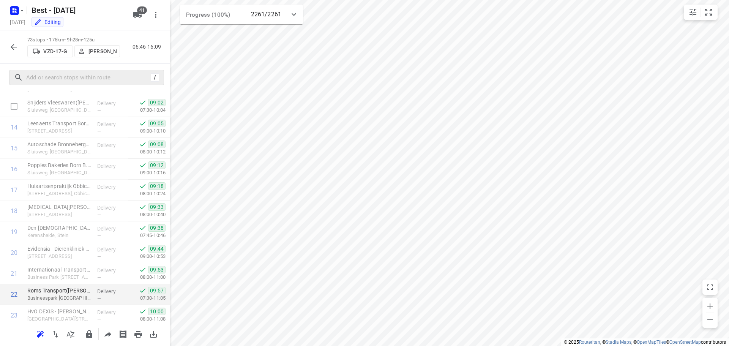
scroll to position [418, 0]
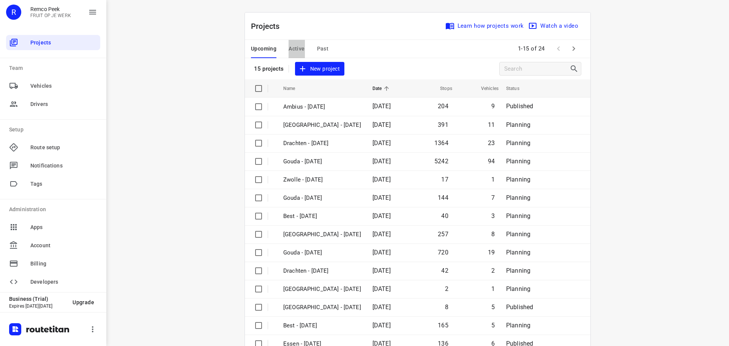
click at [291, 50] on span "Active" at bounding box center [297, 48] width 16 height 9
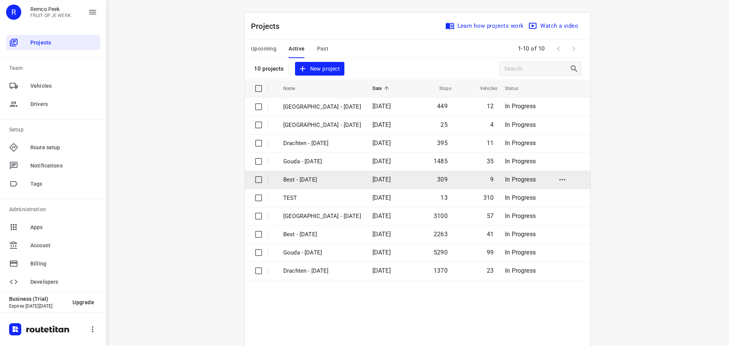
click at [324, 181] on p "Best - [DATE]" at bounding box center [322, 179] width 78 height 9
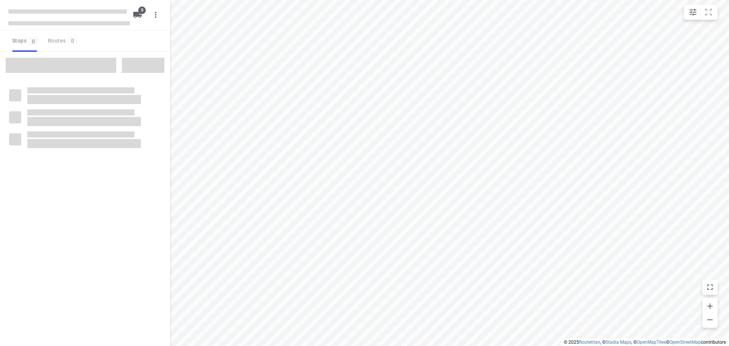
checkbox input "true"
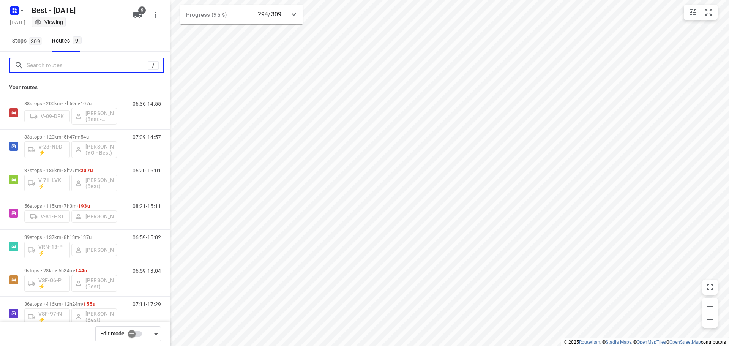
click at [58, 67] on input "Search routes" at bounding box center [88, 66] width 122 height 12
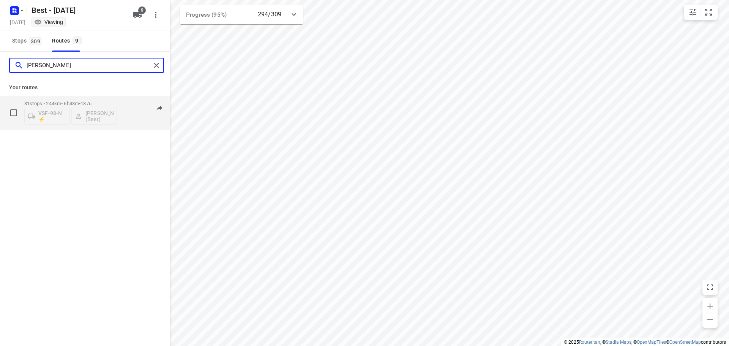
type input "peter"
click at [60, 105] on p "31 stops • 244km • 6h43m • 137u" at bounding box center [70, 104] width 93 height 6
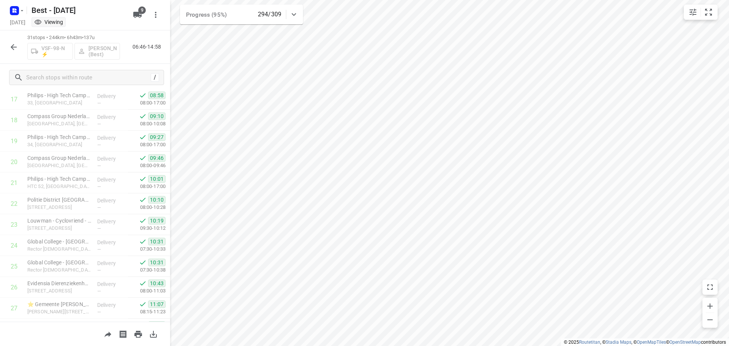
scroll to position [476, 0]
click at [25, 47] on div "37 stops • 186km • 8h27m • 237u V-71-LVK ⚡ Nikki van Hasselt - van Doren (Best)…" at bounding box center [85, 46] width 170 height 33
click at [8, 53] on div at bounding box center [13, 46] width 15 height 15
click at [9, 45] on icon "button" at bounding box center [13, 47] width 9 height 9
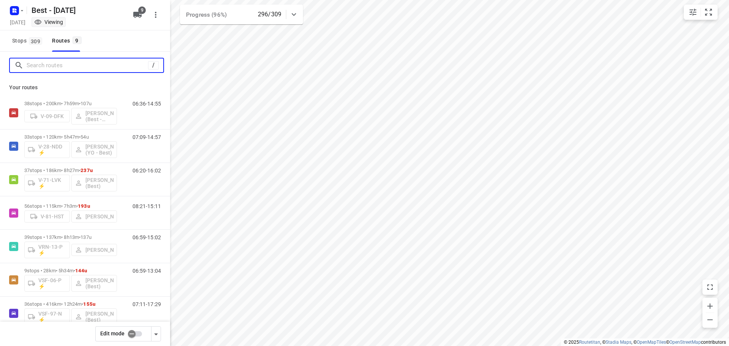
click at [47, 62] on input "Search routes" at bounding box center [88, 66] width 122 height 12
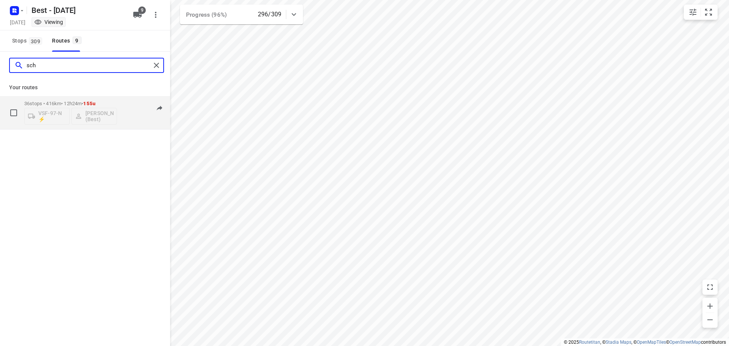
type input "sch"
click at [69, 104] on p "36 stops • 416km • 12h24m • 155u" at bounding box center [70, 104] width 93 height 6
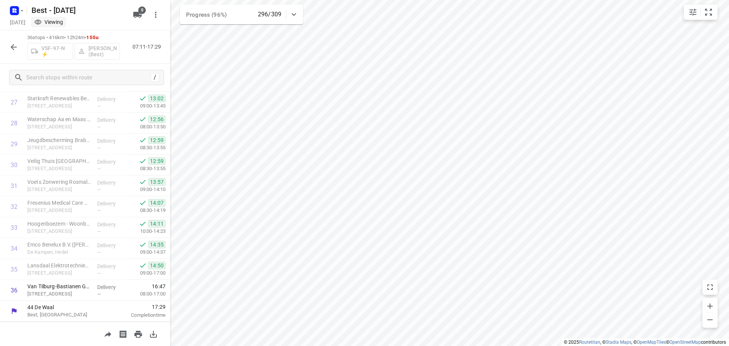
scroll to position [0, 0]
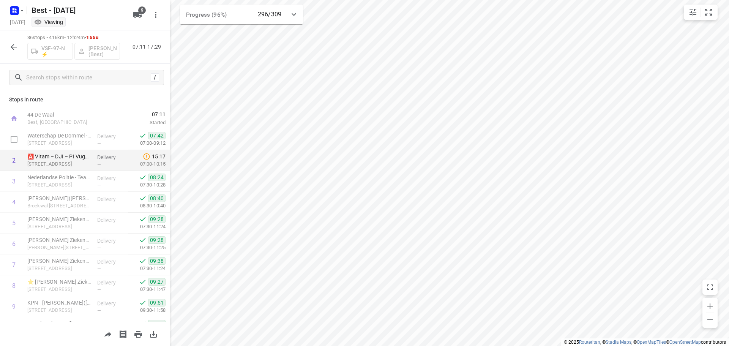
click at [104, 157] on p "Delivery" at bounding box center [111, 157] width 28 height 8
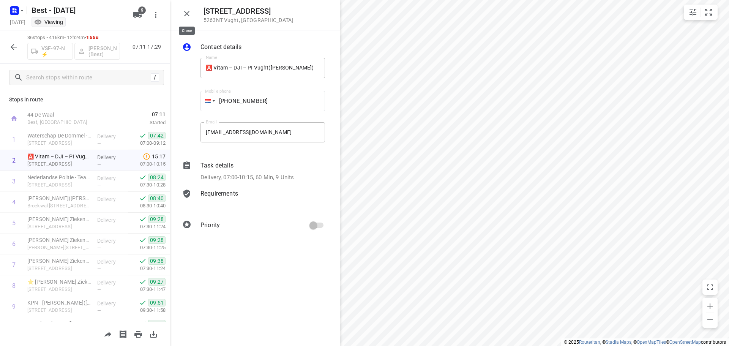
click at [193, 14] on button "button" at bounding box center [186, 13] width 15 height 15
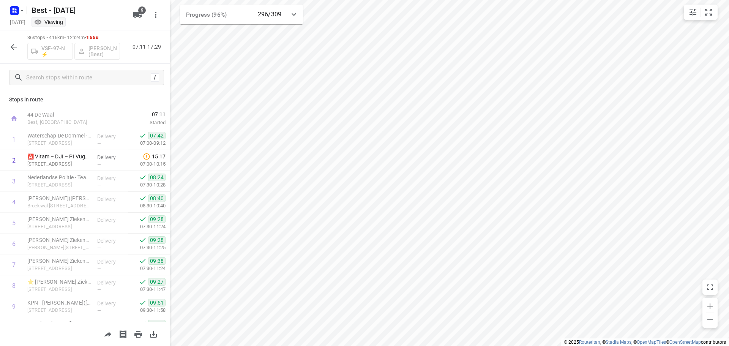
click at [19, 46] on button "button" at bounding box center [13, 46] width 15 height 15
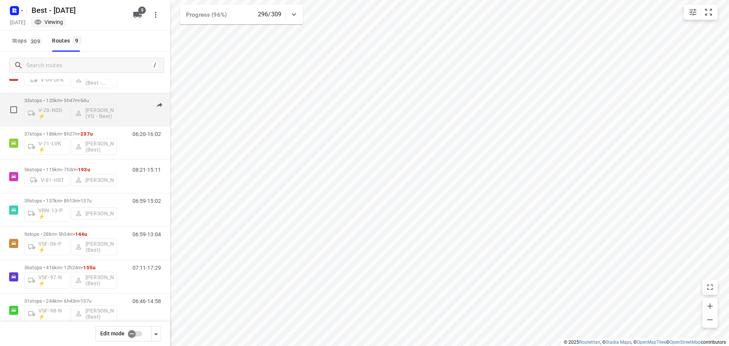
scroll to position [83, 0]
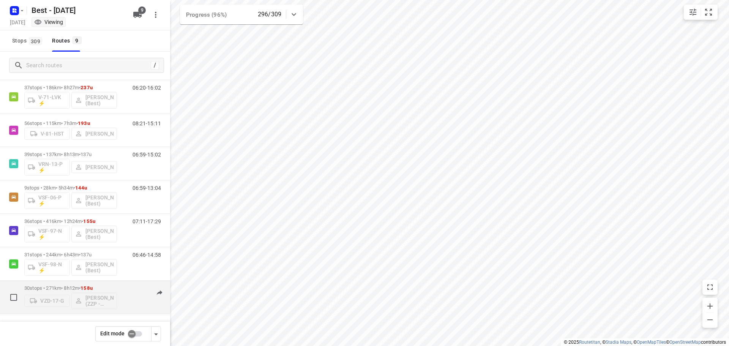
click at [81, 286] on p "30 stops • 271km • 8h12m • 158u" at bounding box center [70, 288] width 93 height 6
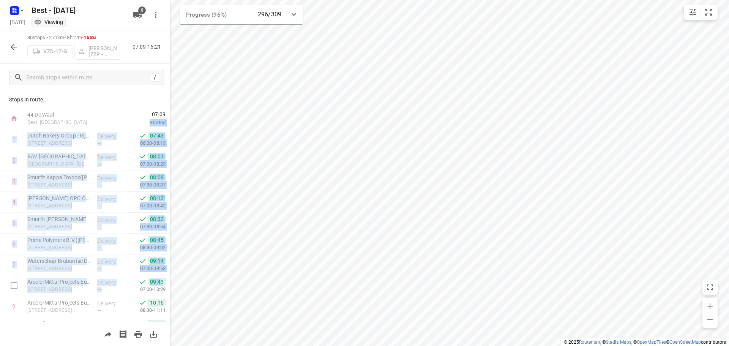
drag, startPoint x: 163, startPoint y: 126, endPoint x: 166, endPoint y: 165, distance: 38.9
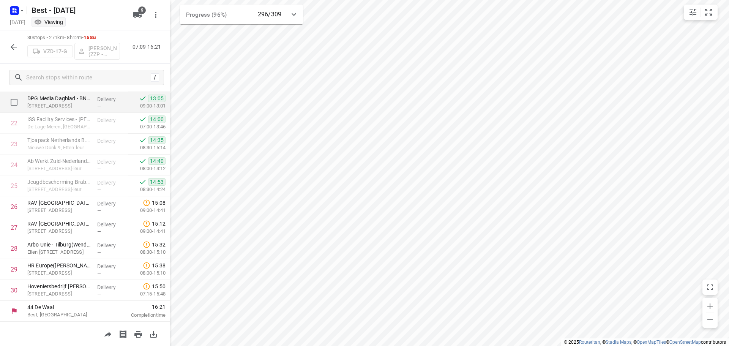
click at [120, 95] on p "Delivery" at bounding box center [111, 99] width 28 height 8
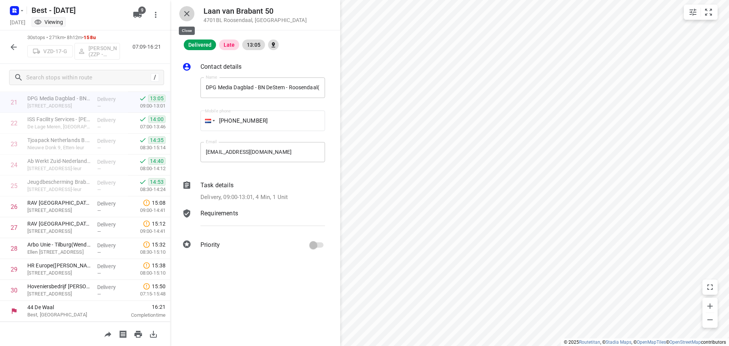
click at [188, 17] on icon "button" at bounding box center [186, 13] width 9 height 9
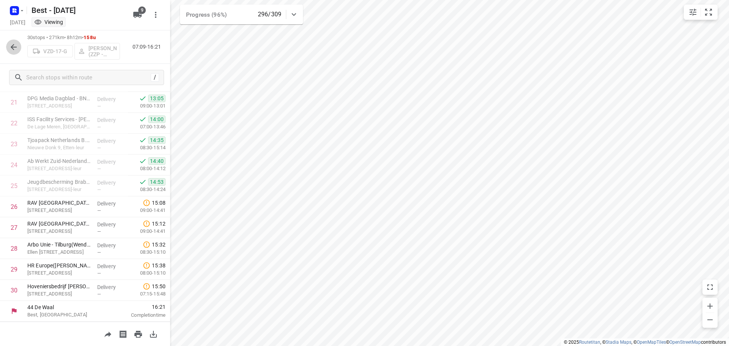
click at [16, 42] on button "button" at bounding box center [13, 46] width 15 height 15
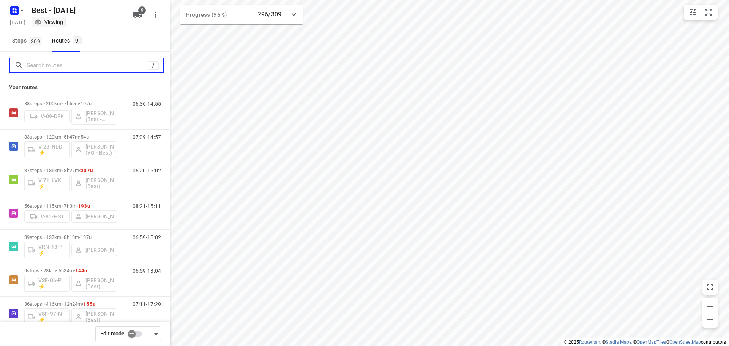
click at [76, 64] on input "Search routes" at bounding box center [88, 66] width 122 height 12
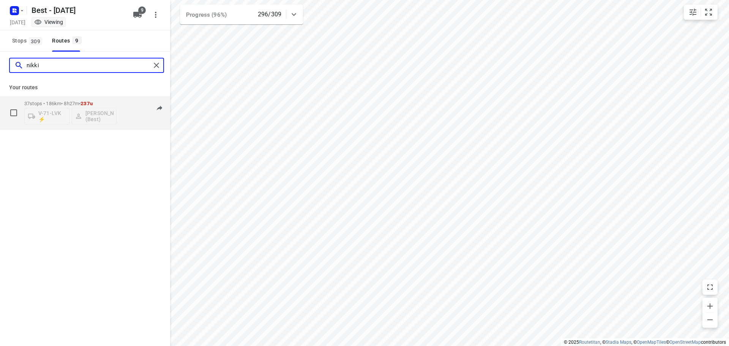
type input "nikki"
click at [80, 106] on p "37 stops • 186km • 8h27m • 237u" at bounding box center [70, 104] width 93 height 6
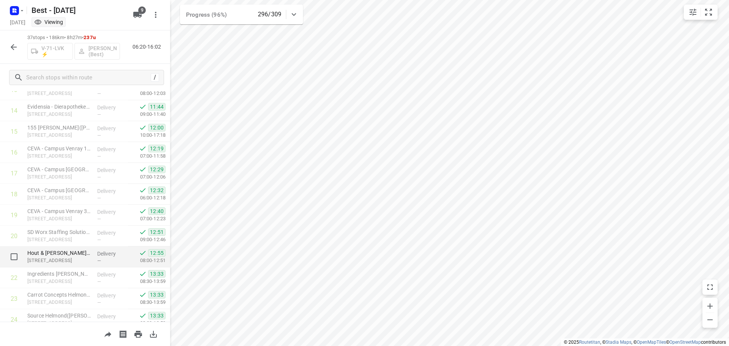
scroll to position [221, 0]
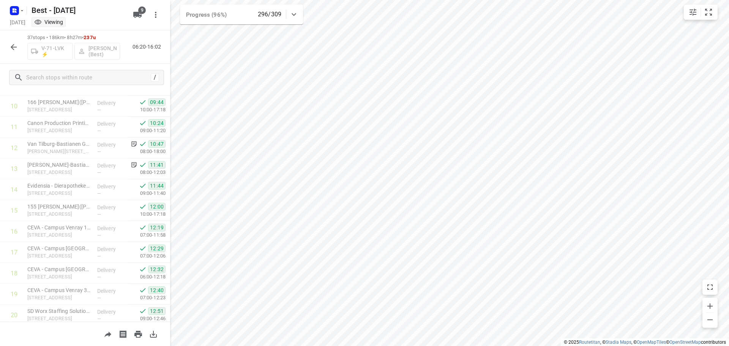
click at [6, 46] on button "button" at bounding box center [13, 46] width 15 height 15
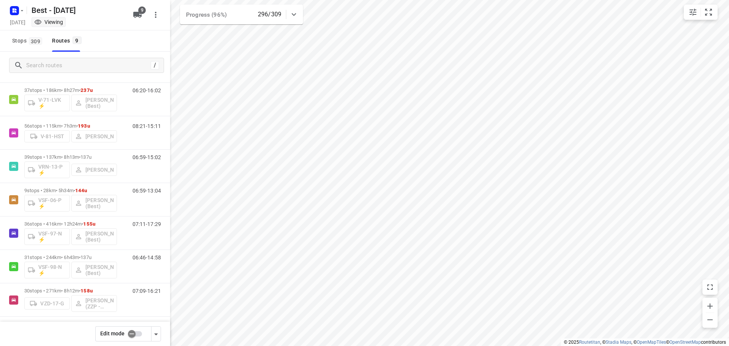
scroll to position [83, 0]
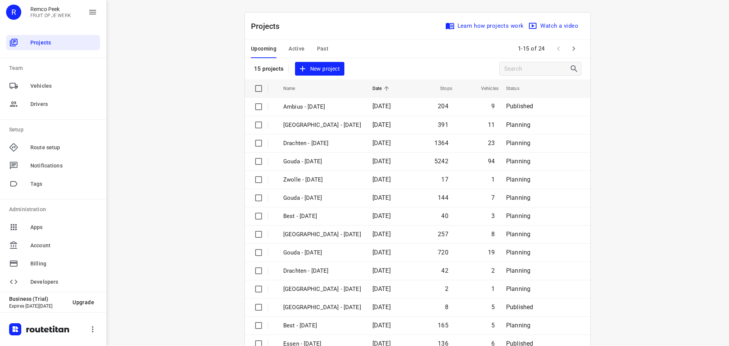
click at [323, 47] on span "Past" at bounding box center [323, 48] width 12 height 9
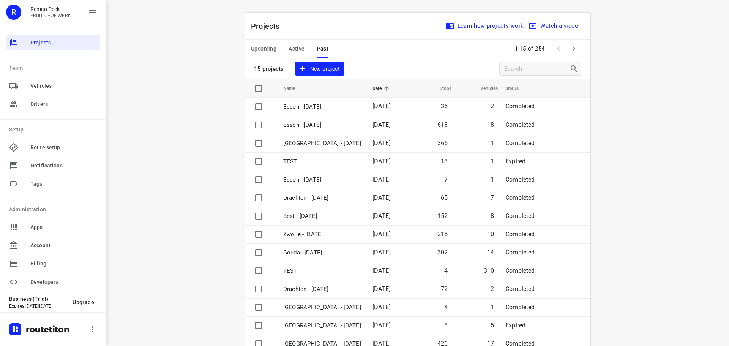
click at [578, 54] on span at bounding box center [573, 48] width 15 height 15
click at [576, 51] on button "button" at bounding box center [573, 48] width 15 height 15
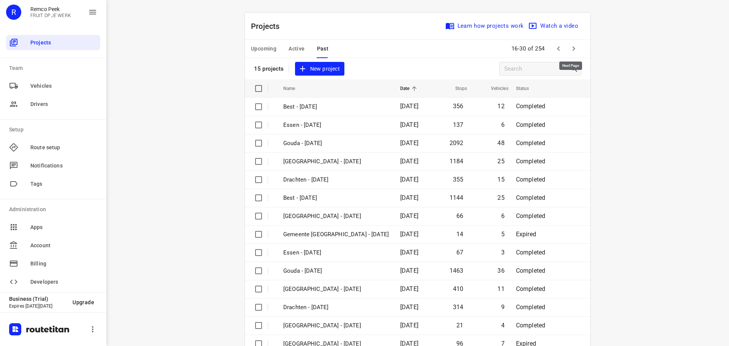
click at [576, 51] on button "button" at bounding box center [573, 48] width 15 height 15
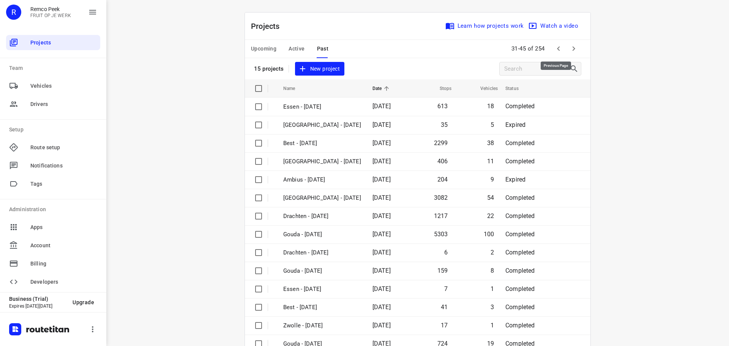
click at [551, 50] on button "button" at bounding box center [558, 48] width 15 height 15
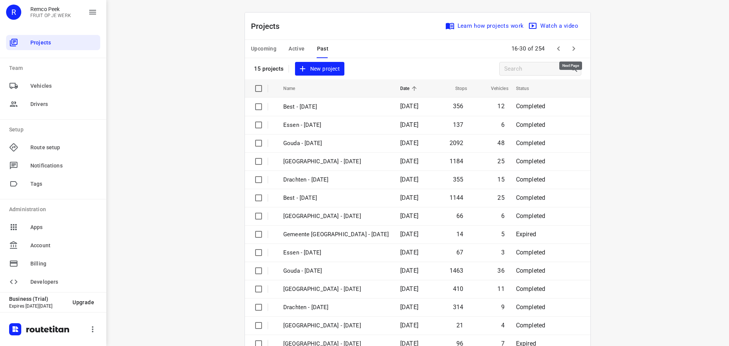
click at [571, 52] on icon "button" at bounding box center [573, 48] width 9 height 9
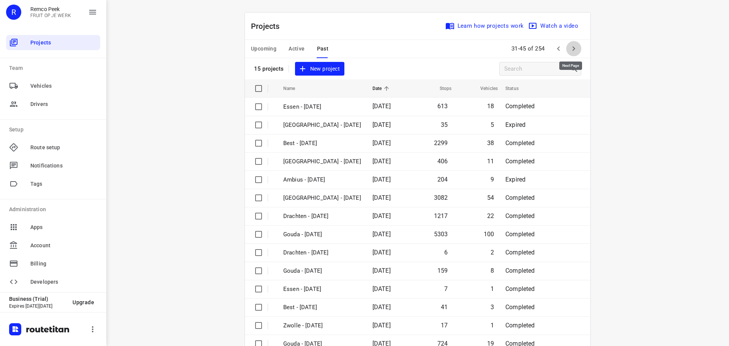
click at [571, 52] on icon "button" at bounding box center [573, 48] width 9 height 9
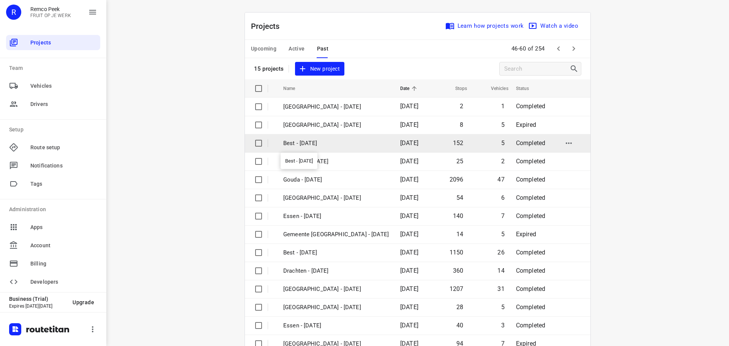
click at [360, 147] on p "Best - [DATE]" at bounding box center [336, 143] width 106 height 9
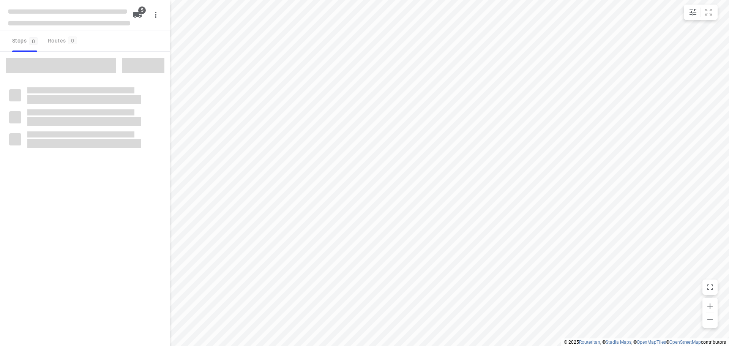
checkbox input "true"
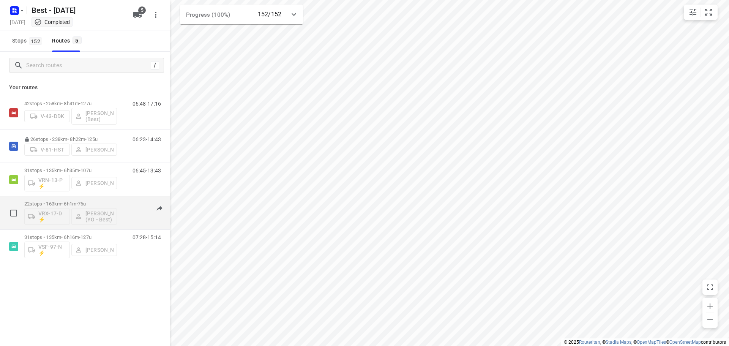
click at [73, 197] on div "22 stops • 163km • 6h1m • 76u VRX-17-D ⚡ [PERSON_NAME] (YO - Best)" at bounding box center [70, 213] width 93 height 32
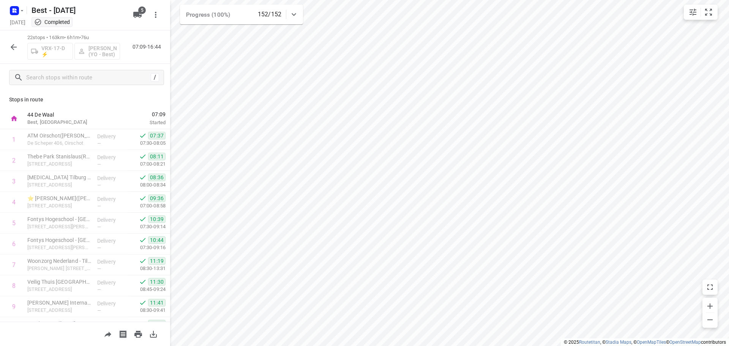
click at [164, 122] on div "07:09 Started" at bounding box center [142, 118] width 55 height 21
